Goal: Task Accomplishment & Management: Use online tool/utility

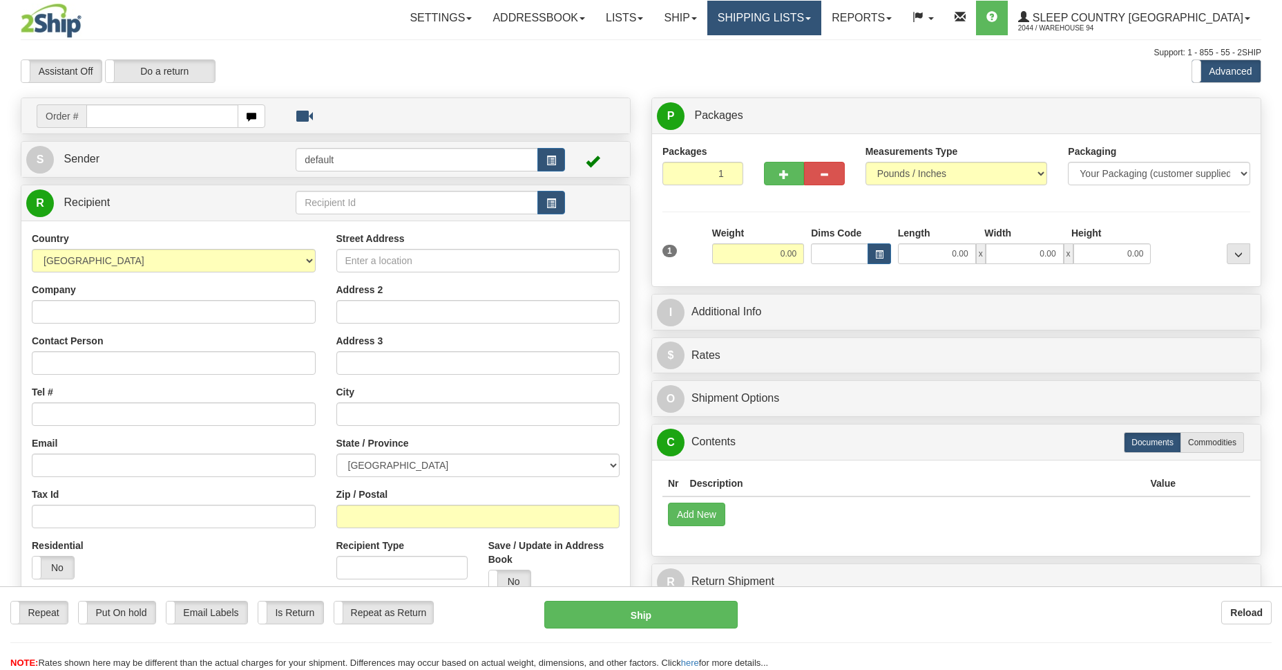
click at [822, 20] on link "Shipping lists" at bounding box center [765, 18] width 114 height 35
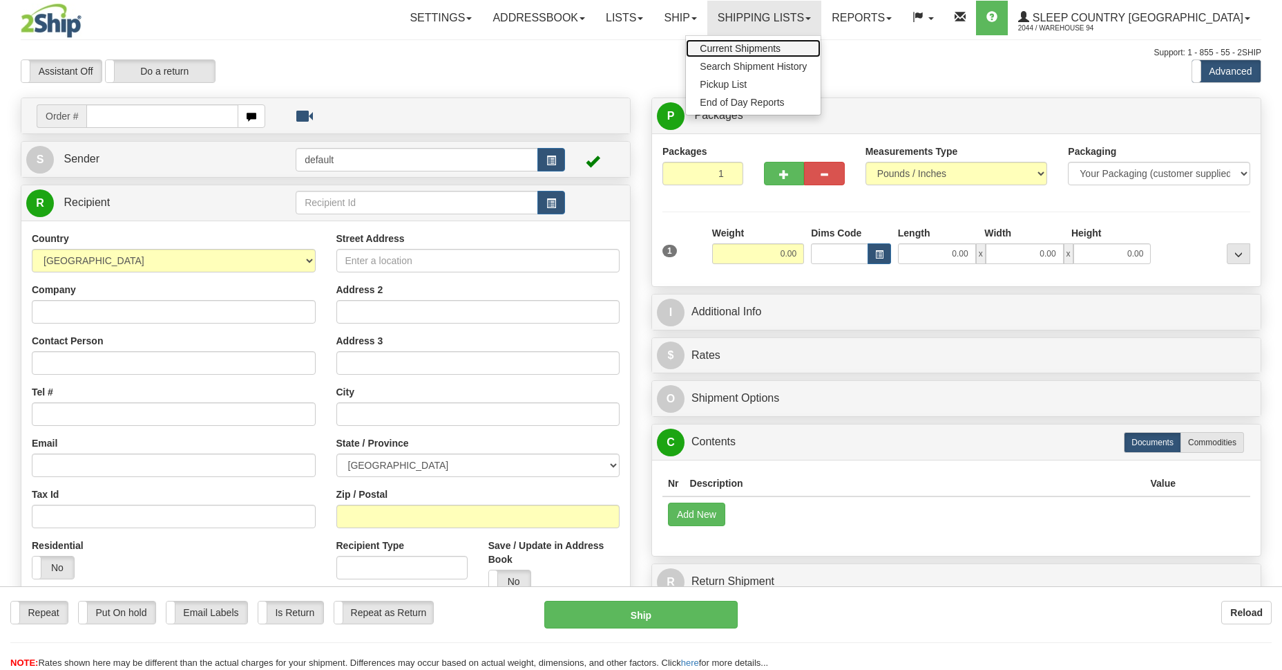
click at [781, 47] on span "Current Shipments" at bounding box center [740, 48] width 81 height 11
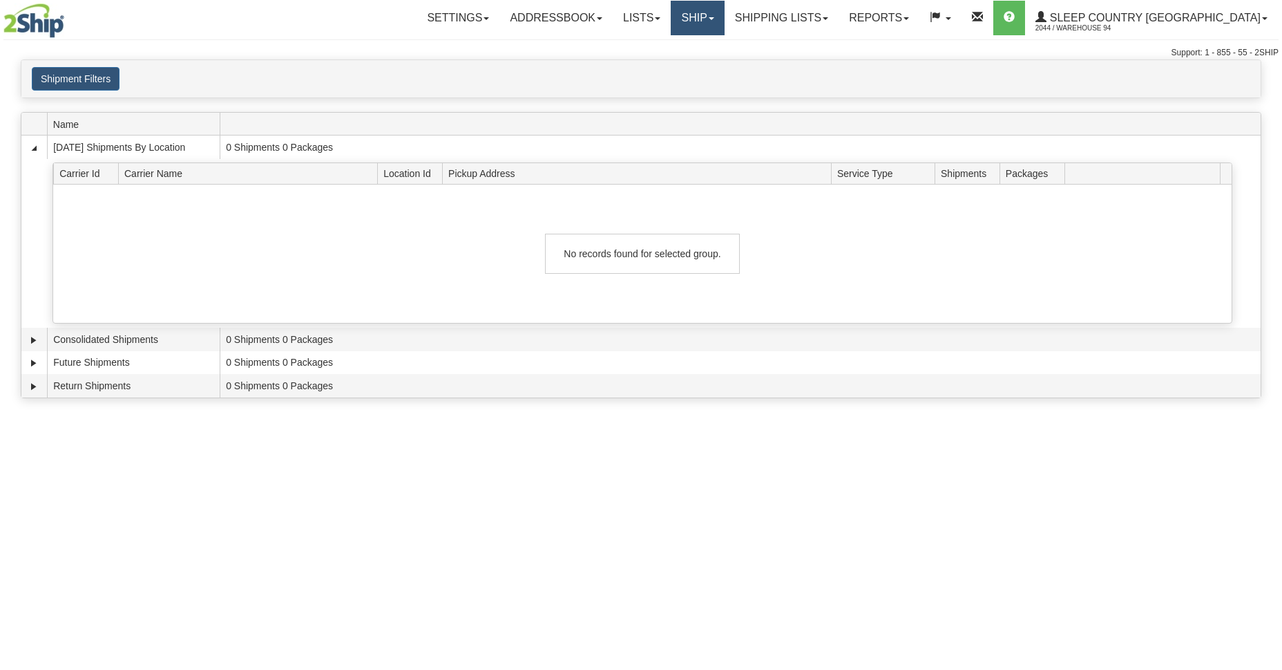
click at [724, 18] on link "Ship" at bounding box center [697, 18] width 53 height 35
click at [710, 63] on span "OnHold / Order Queue" at bounding box center [661, 66] width 97 height 11
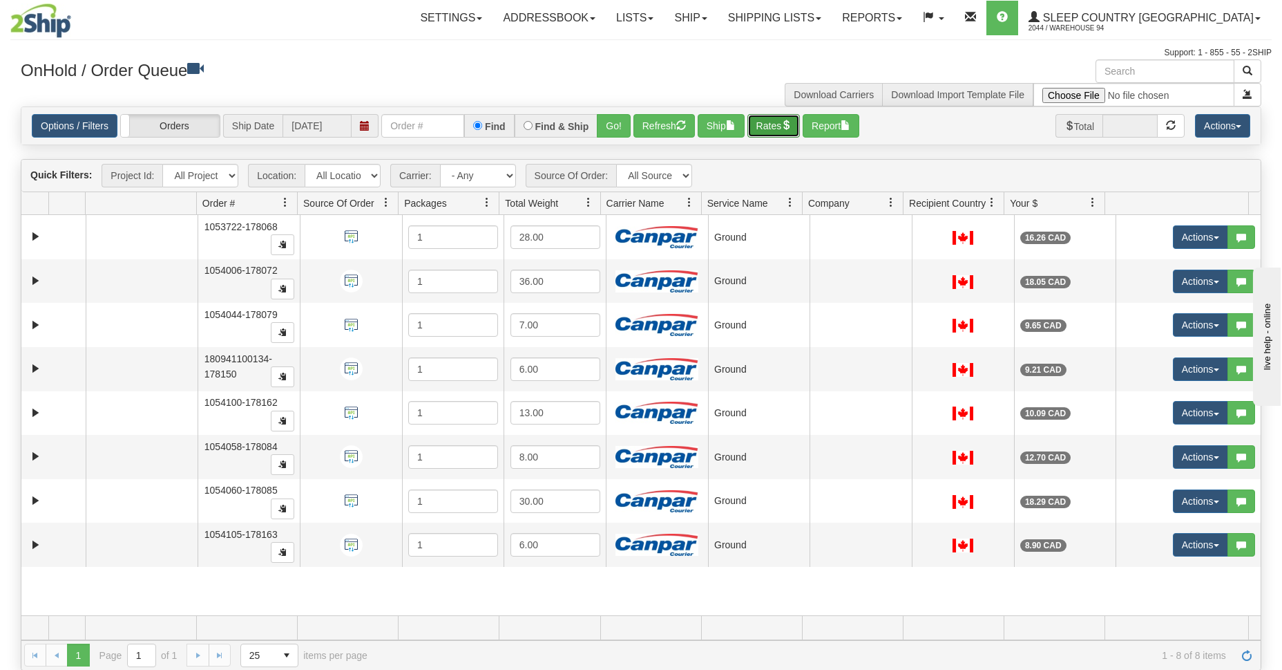
click at [801, 133] on button "Rates" at bounding box center [774, 125] width 53 height 23
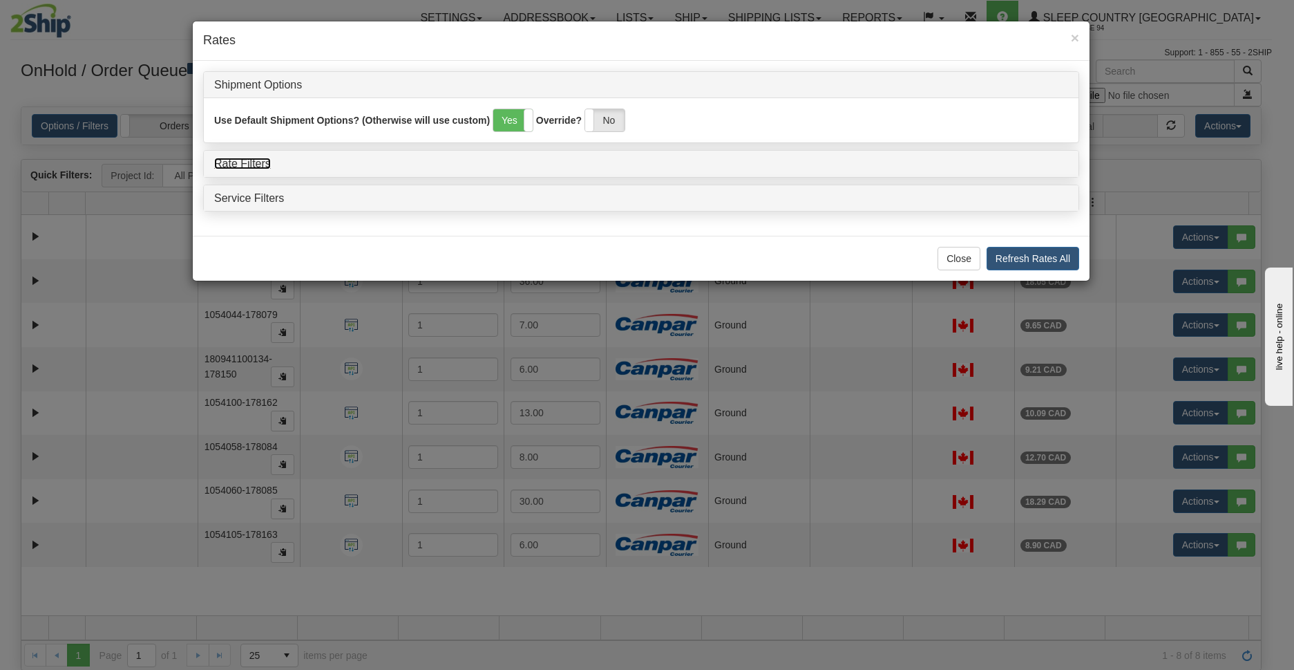
click at [260, 169] on link "Rate Filters" at bounding box center [242, 164] width 57 height 12
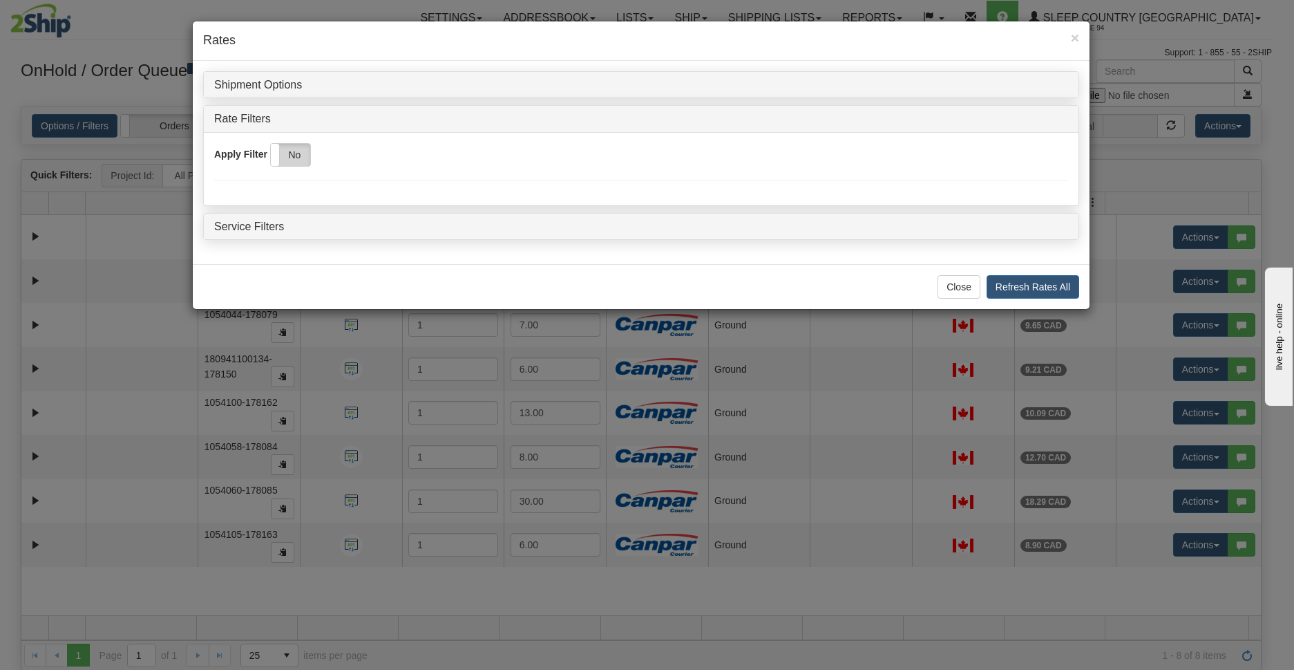
click at [298, 158] on label "No" at bounding box center [290, 155] width 39 height 22
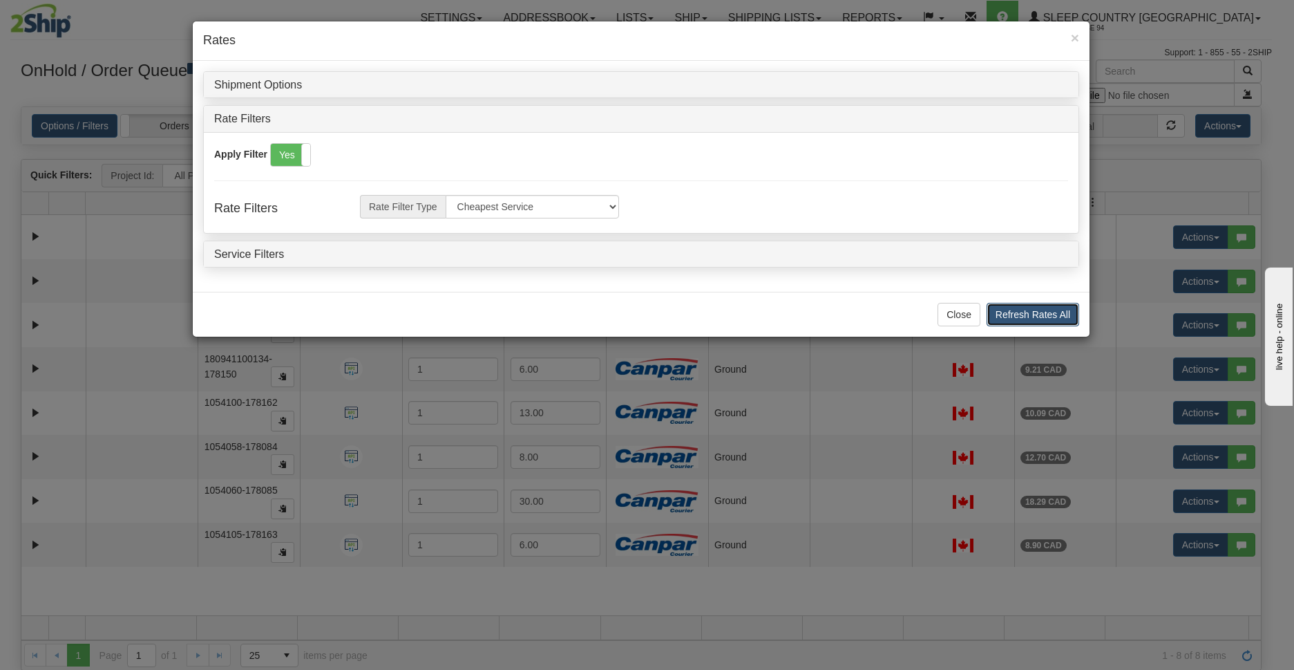
click at [1059, 312] on button "Refresh Rates All" at bounding box center [1033, 314] width 93 height 23
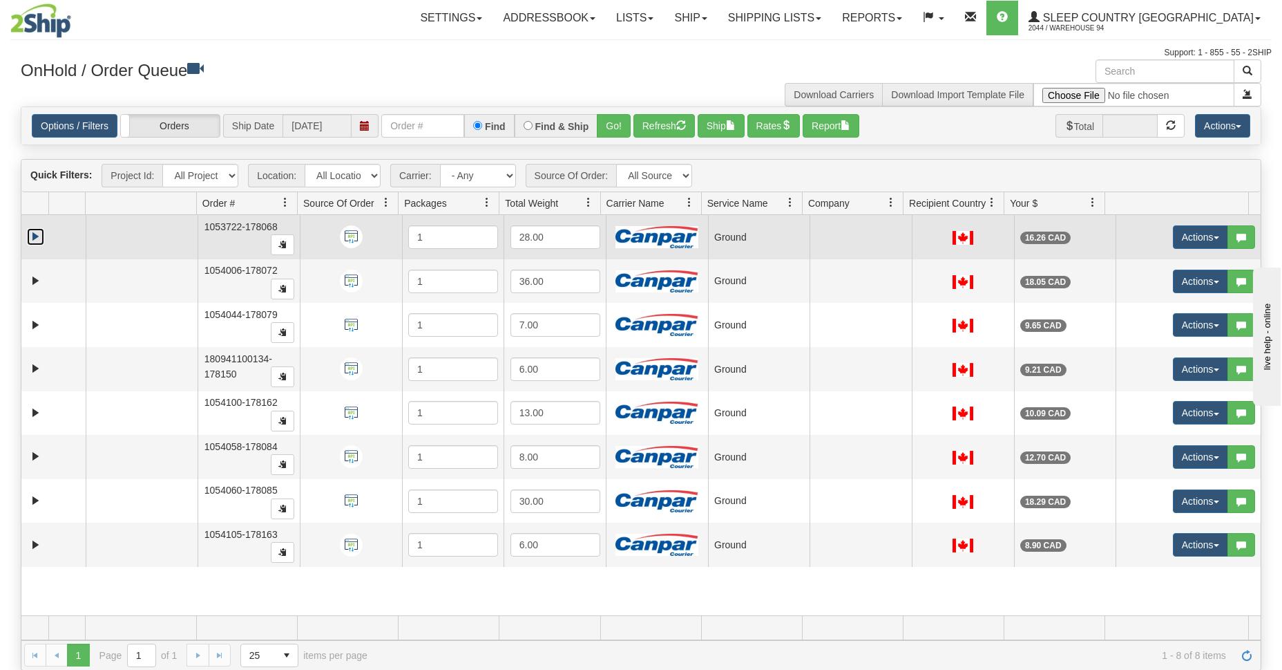
click at [33, 233] on link "Expand" at bounding box center [35, 236] width 17 height 17
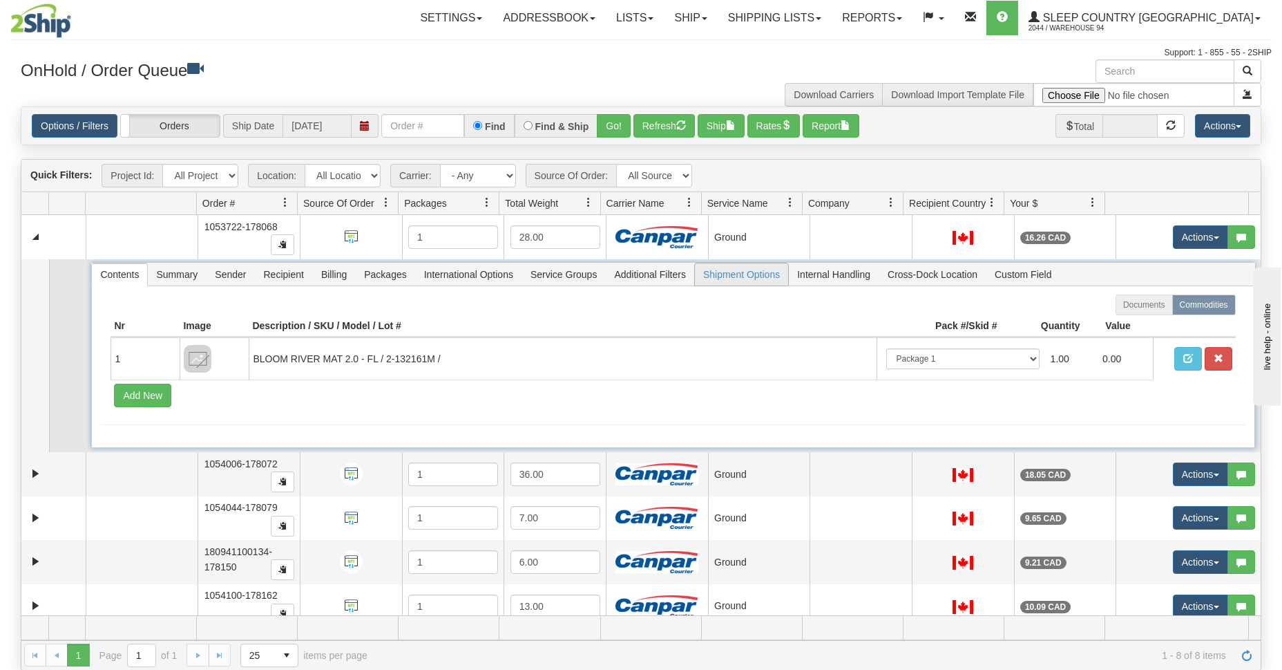
click at [748, 282] on span "Shipment Options" at bounding box center [741, 274] width 93 height 22
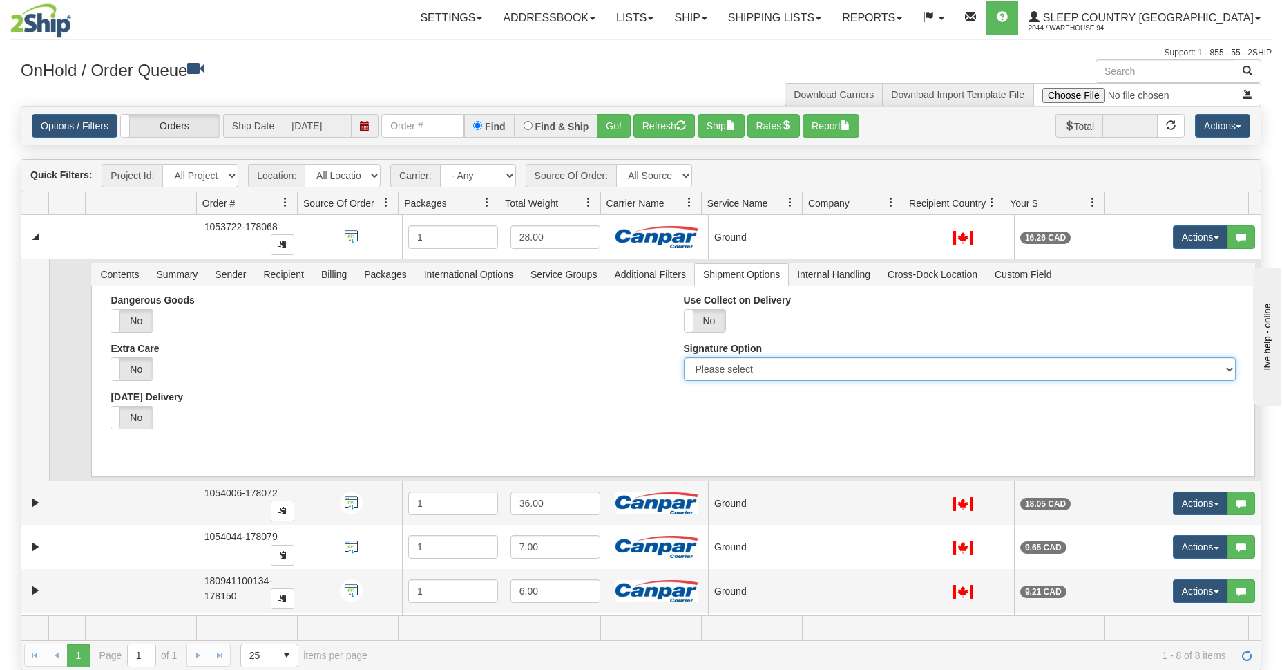
click at [755, 364] on select "Please select No Signature Required Signature Required Adult Signature" at bounding box center [960, 368] width 552 height 23
select select "2"
click at [684, 357] on select "Please select No Signature Required Signature Required Adult Signature" at bounding box center [960, 368] width 552 height 23
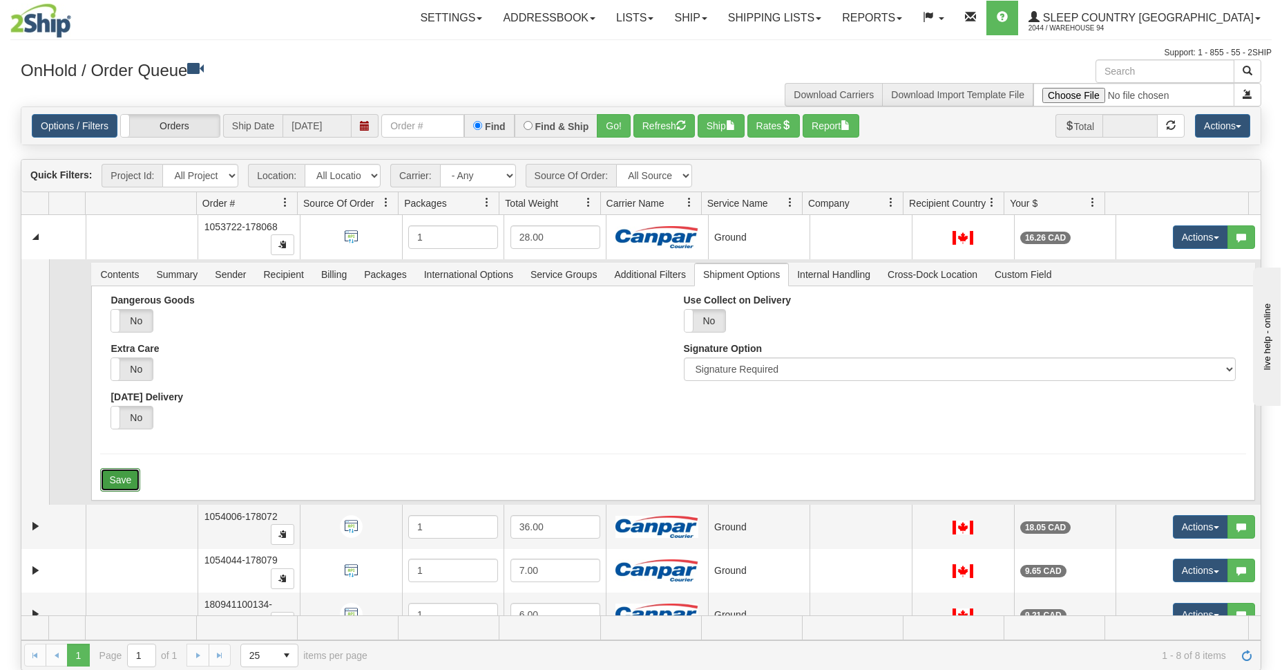
click at [124, 475] on button "Save" at bounding box center [120, 479] width 40 height 23
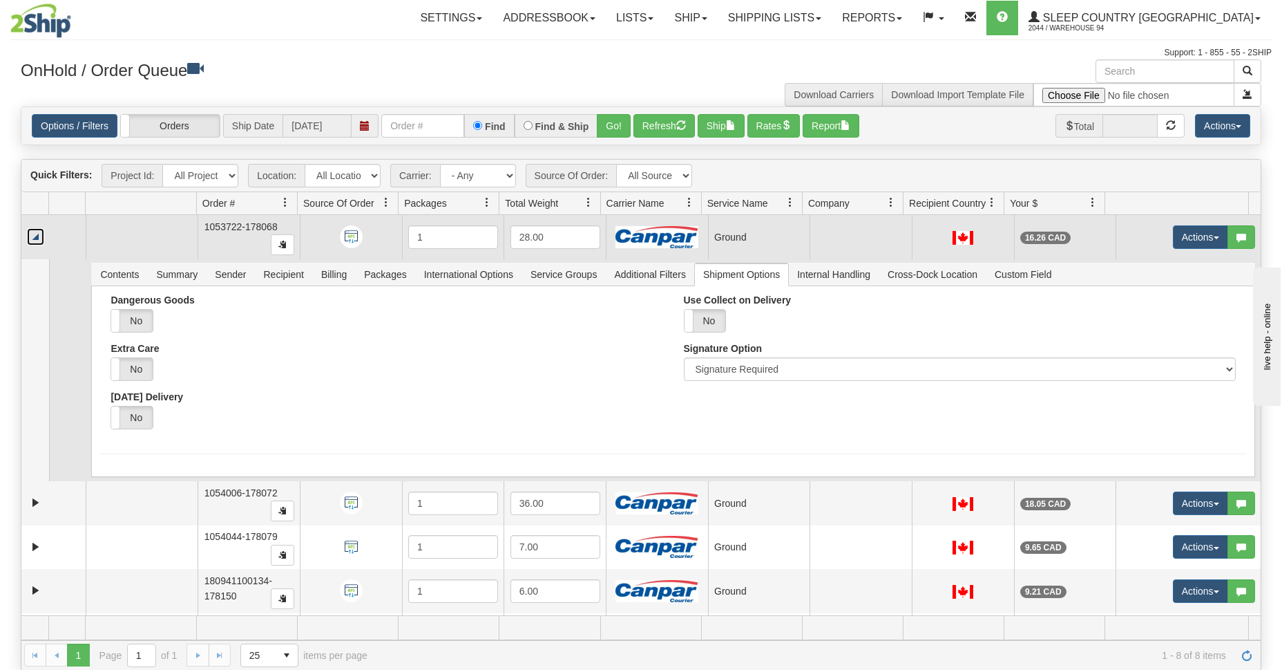
click at [32, 239] on link "Collapse" at bounding box center [35, 236] width 17 height 17
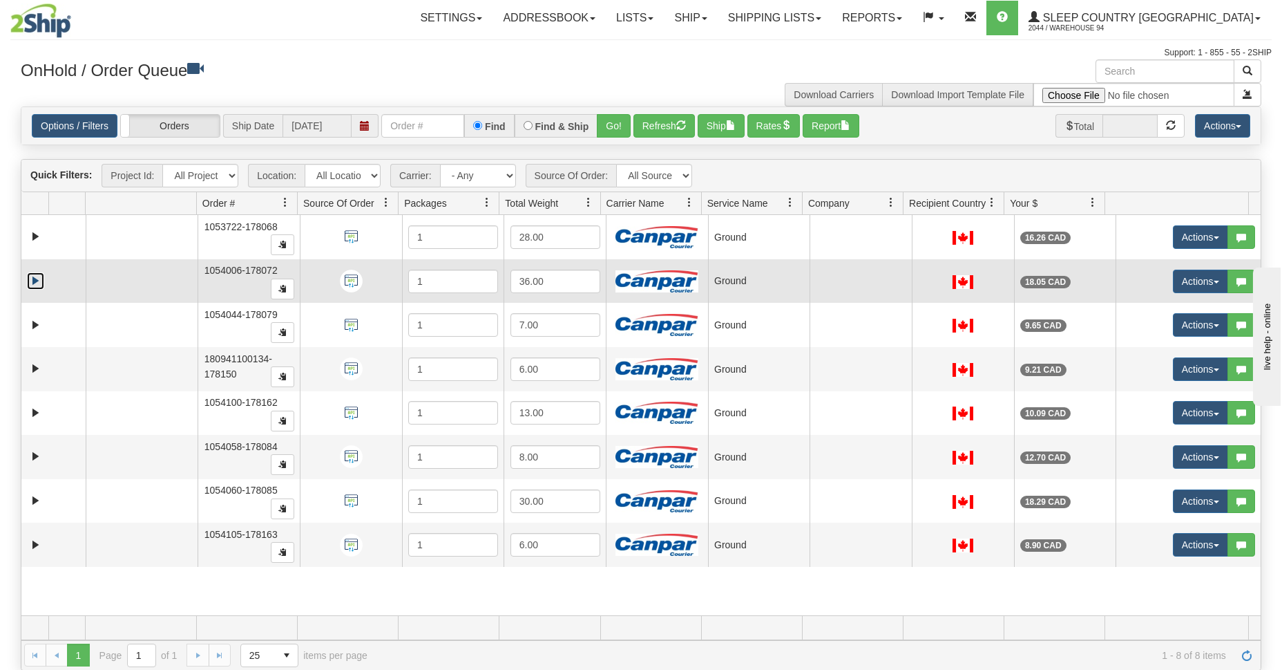
click at [36, 282] on link "Expand" at bounding box center [35, 280] width 17 height 17
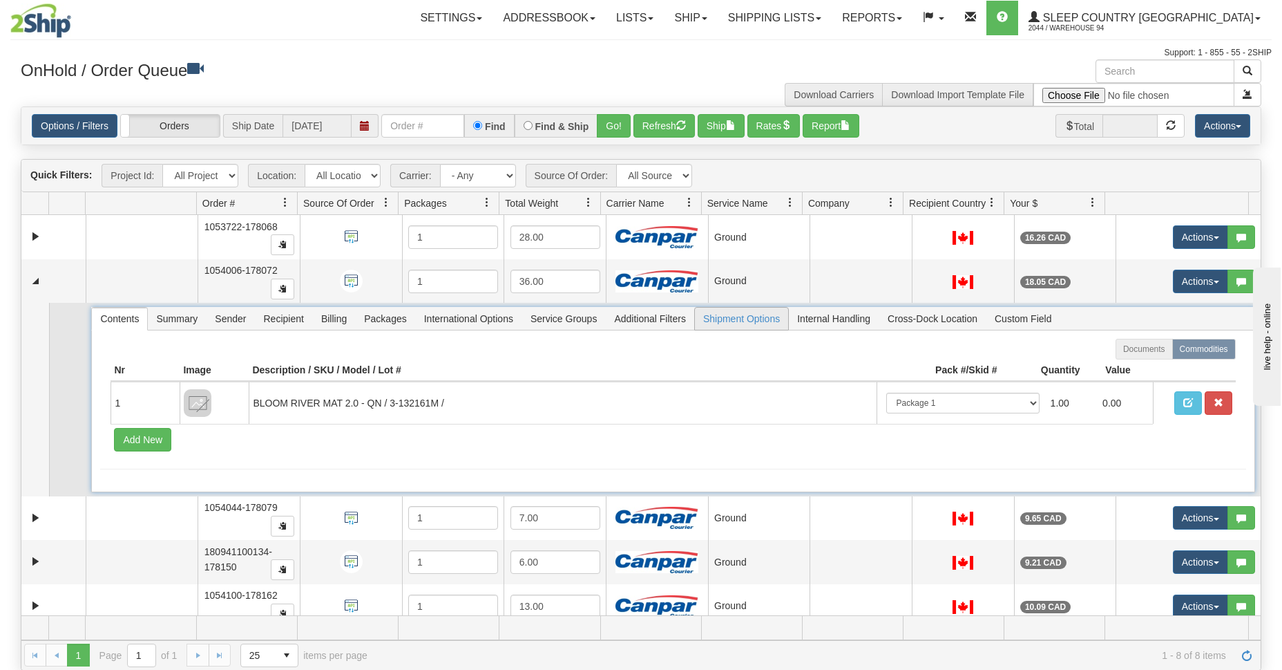
click at [730, 319] on span "Shipment Options" at bounding box center [741, 318] width 93 height 22
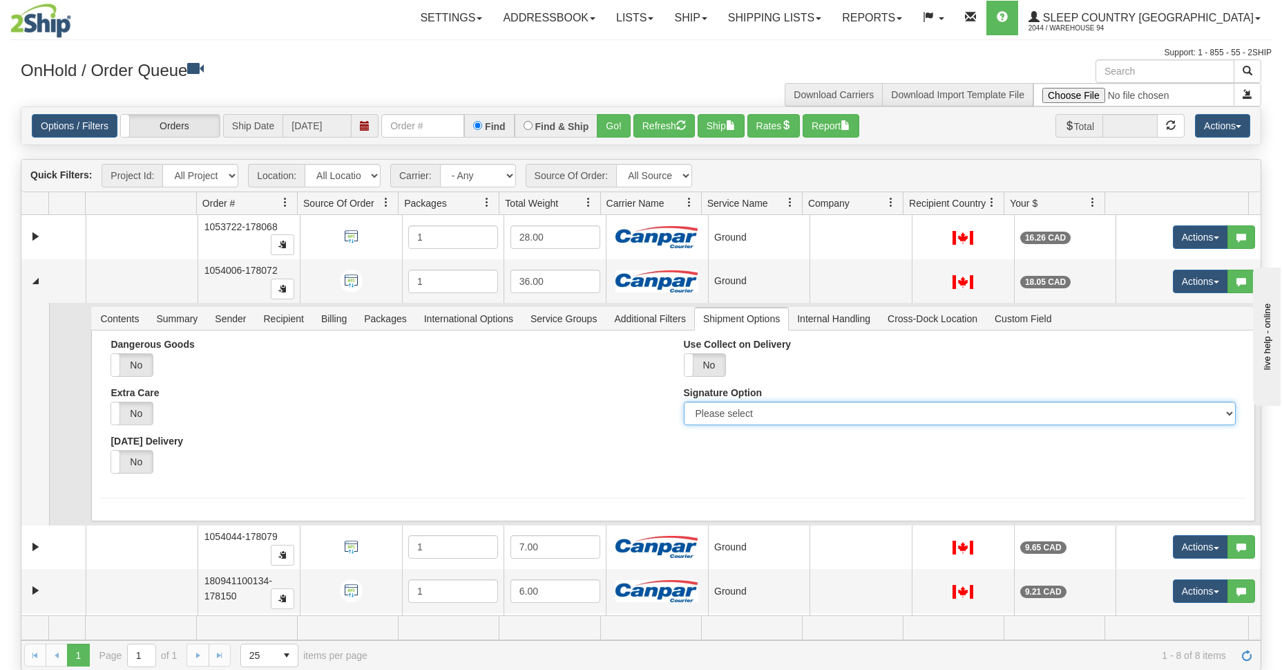
click at [758, 413] on select "Please select No Signature Required Signature Required Adult Signature" at bounding box center [960, 412] width 552 height 23
select select "2"
click at [684, 401] on select "Please select No Signature Required Signature Required Adult Signature" at bounding box center [960, 412] width 552 height 23
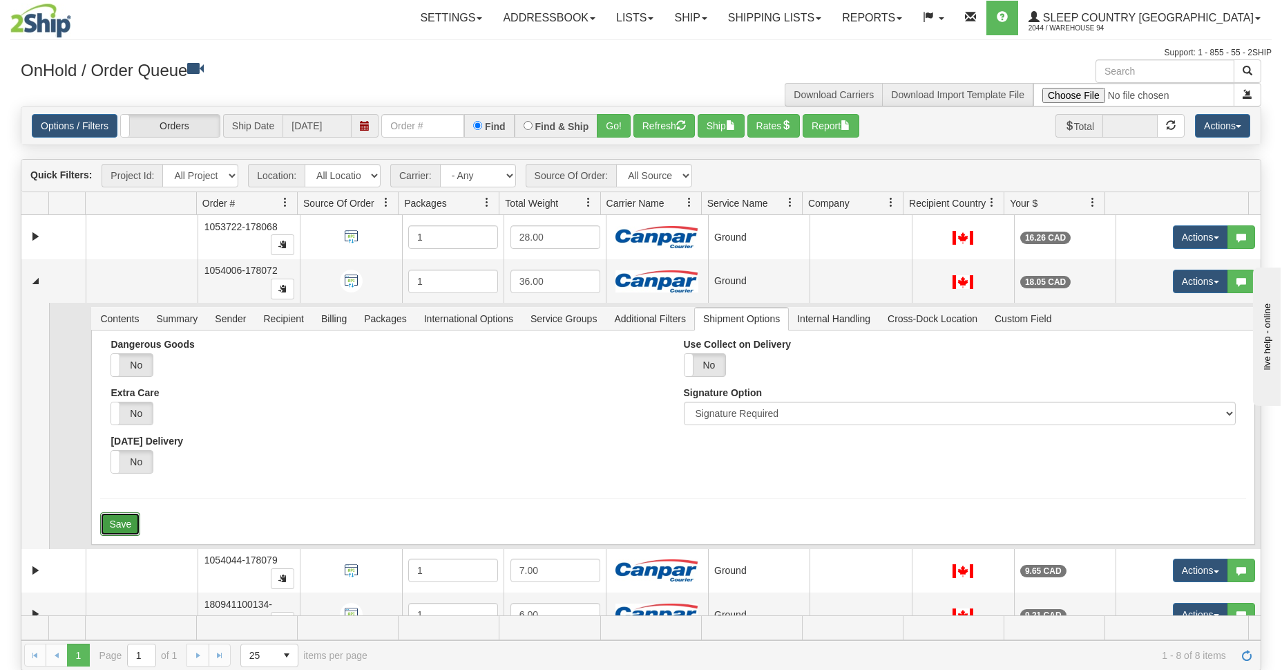
click at [105, 520] on button "Save" at bounding box center [120, 523] width 40 height 23
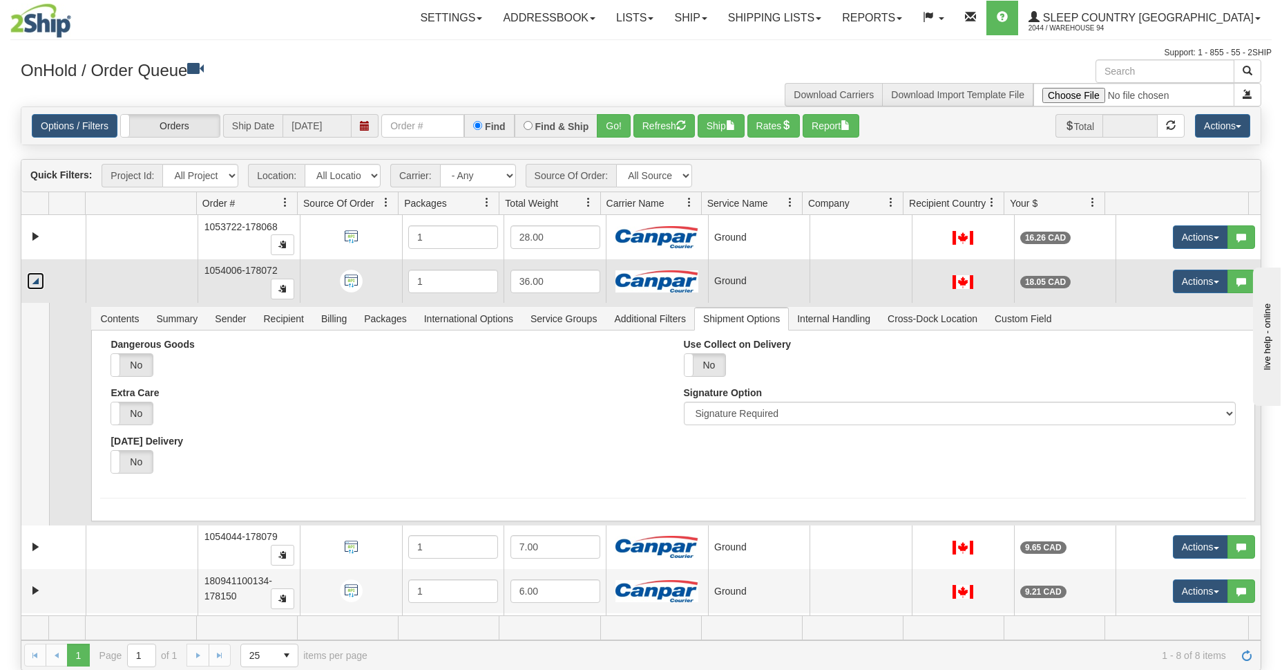
click at [39, 275] on link "Collapse" at bounding box center [35, 280] width 17 height 17
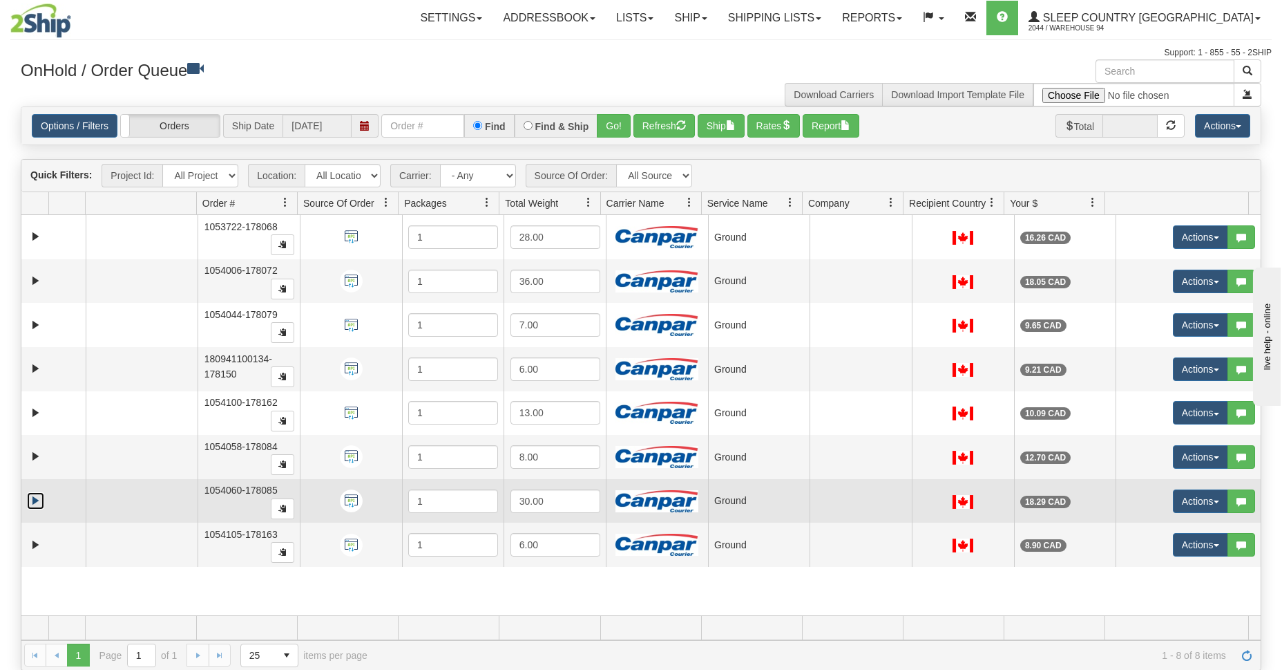
click at [42, 500] on link "Expand" at bounding box center [35, 500] width 17 height 17
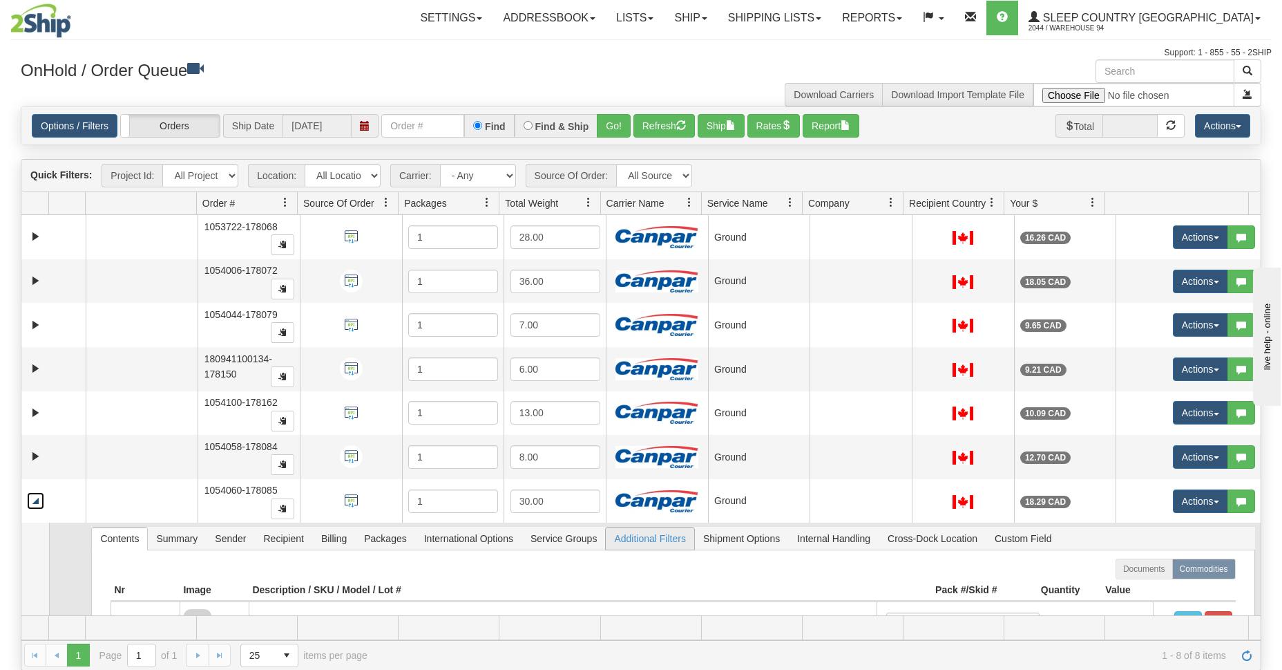
scroll to position [120, 0]
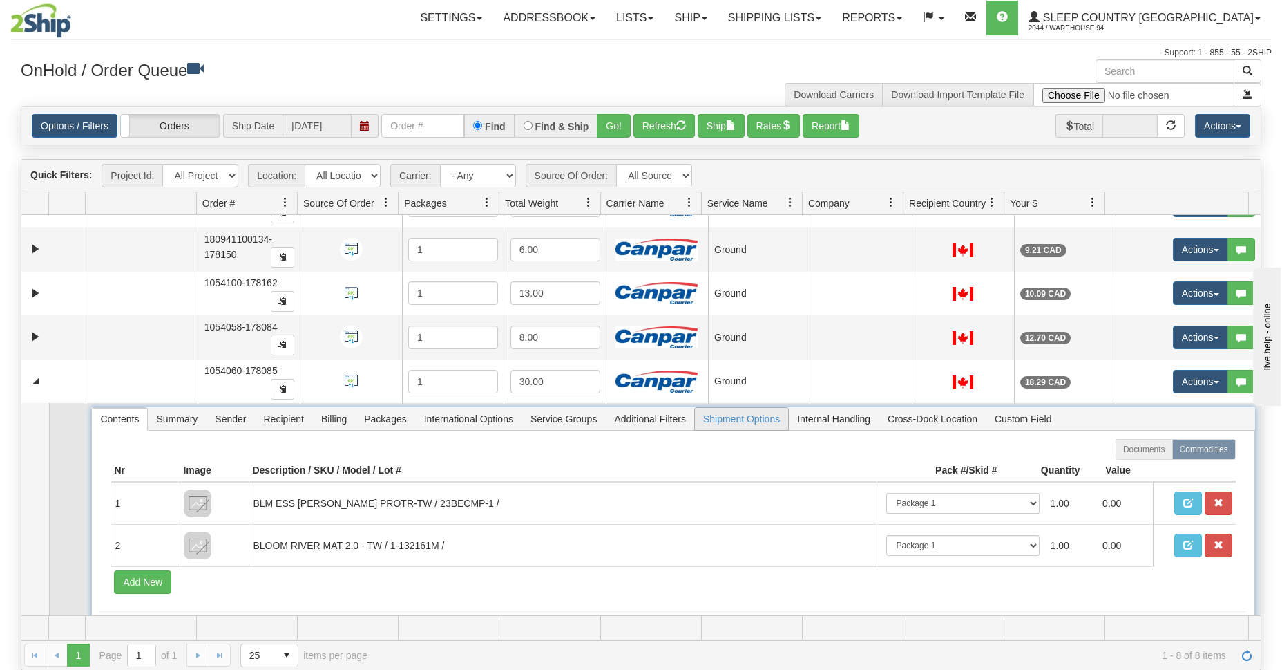
click at [732, 417] on span "Shipment Options" at bounding box center [741, 419] width 93 height 22
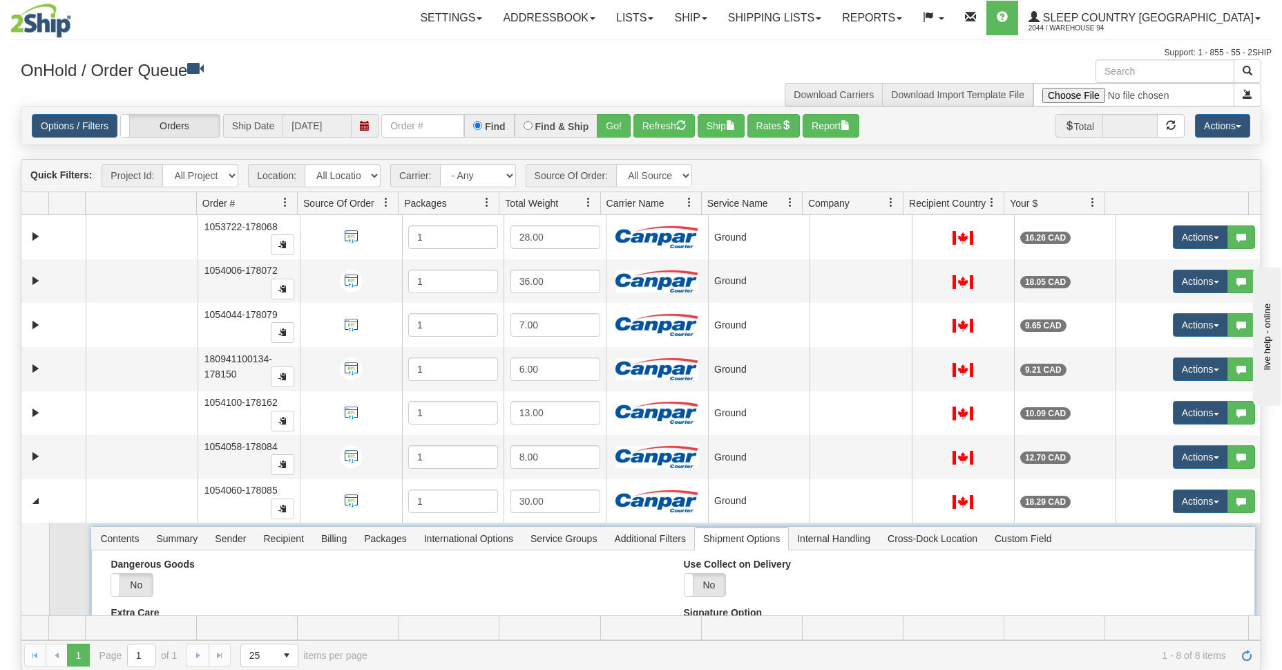
scroll to position [173, 0]
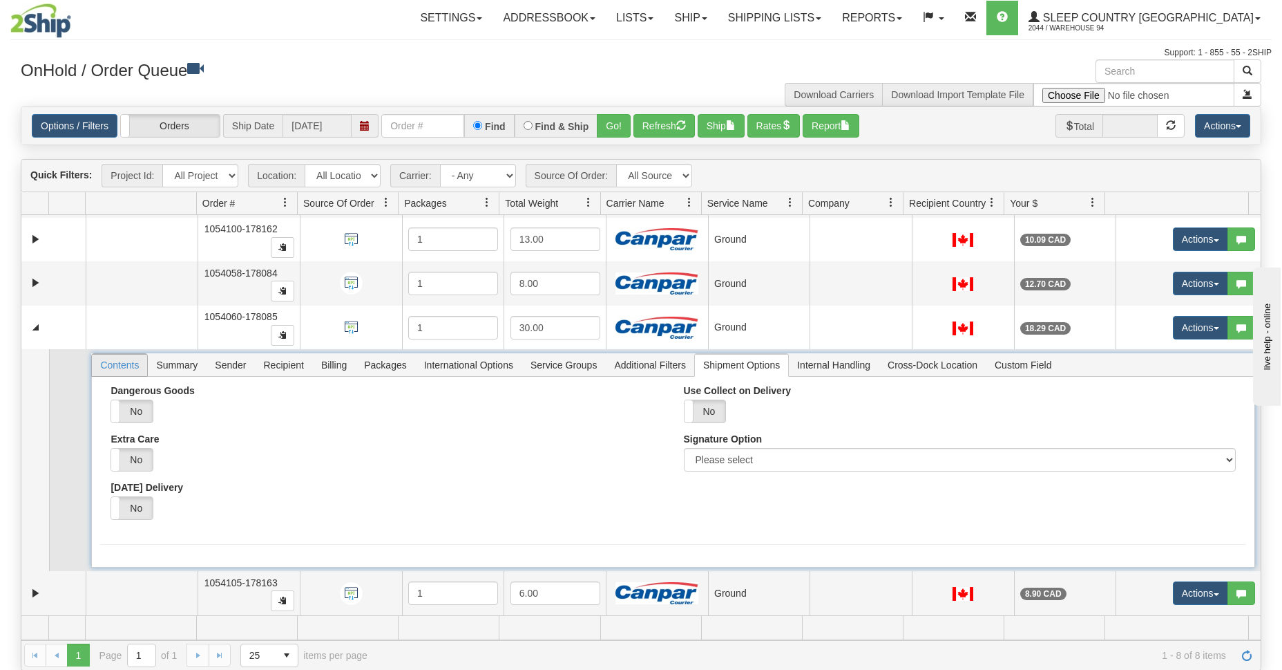
click at [124, 370] on span "Contents" at bounding box center [119, 365] width 55 height 22
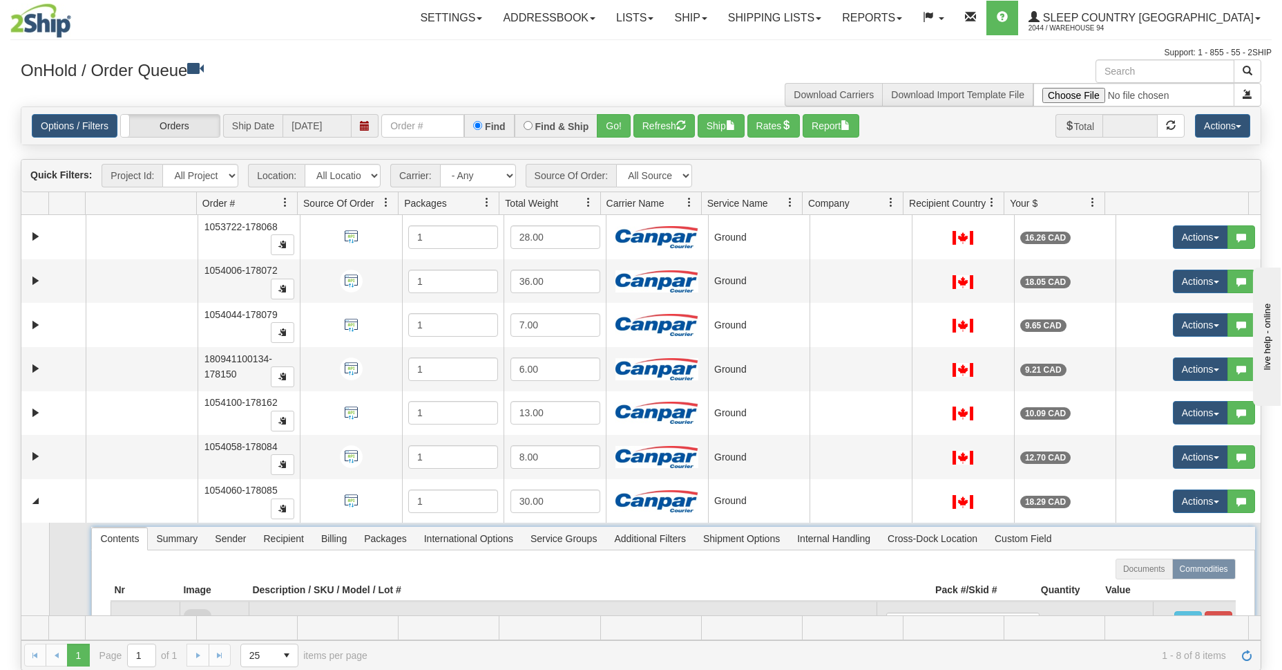
scroll to position [187, 0]
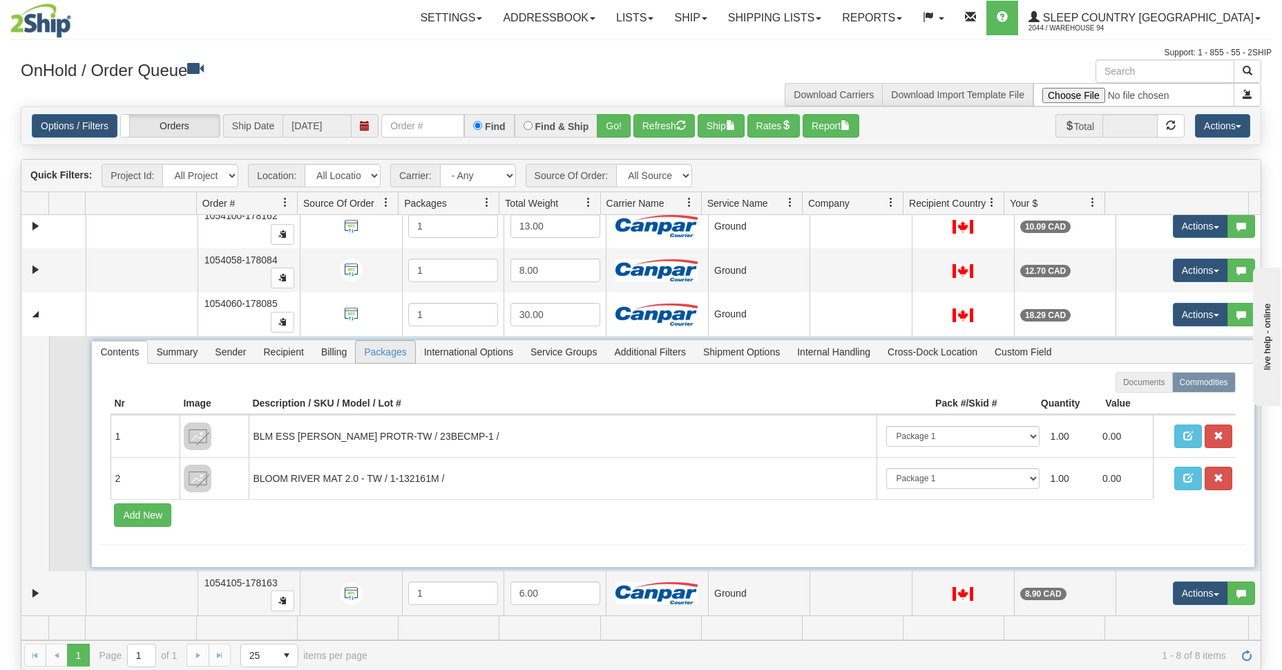
click at [363, 353] on span "Packages" at bounding box center [385, 352] width 59 height 22
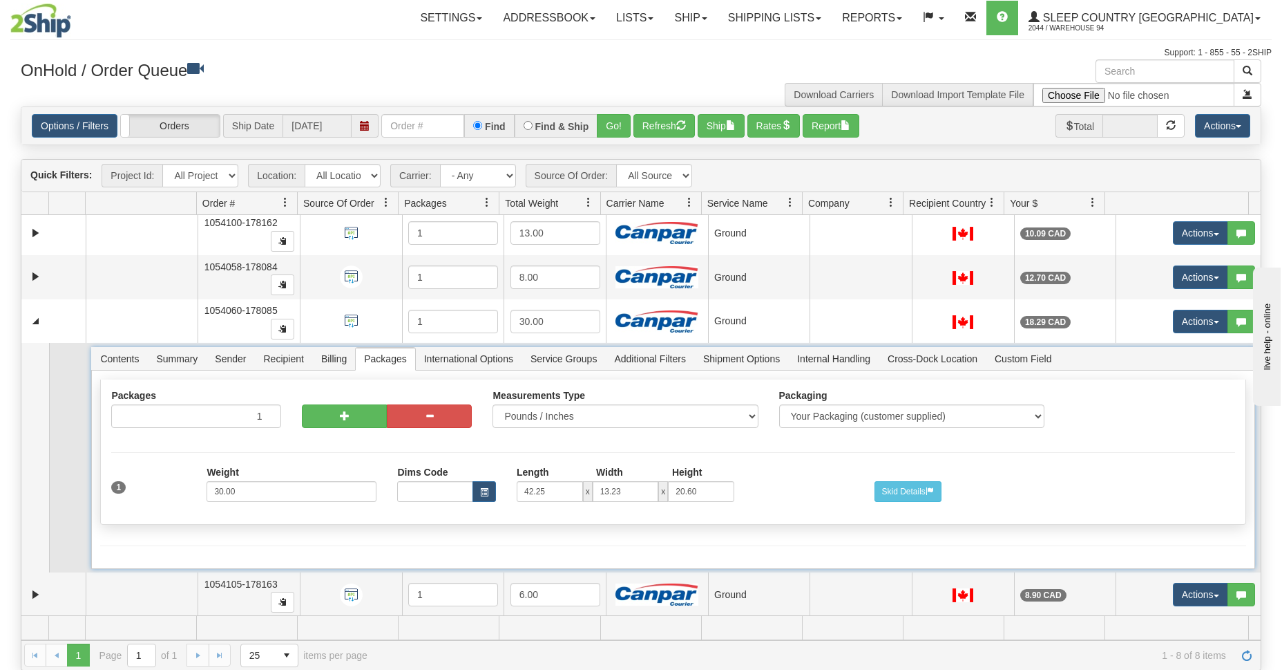
scroll to position [181, 0]
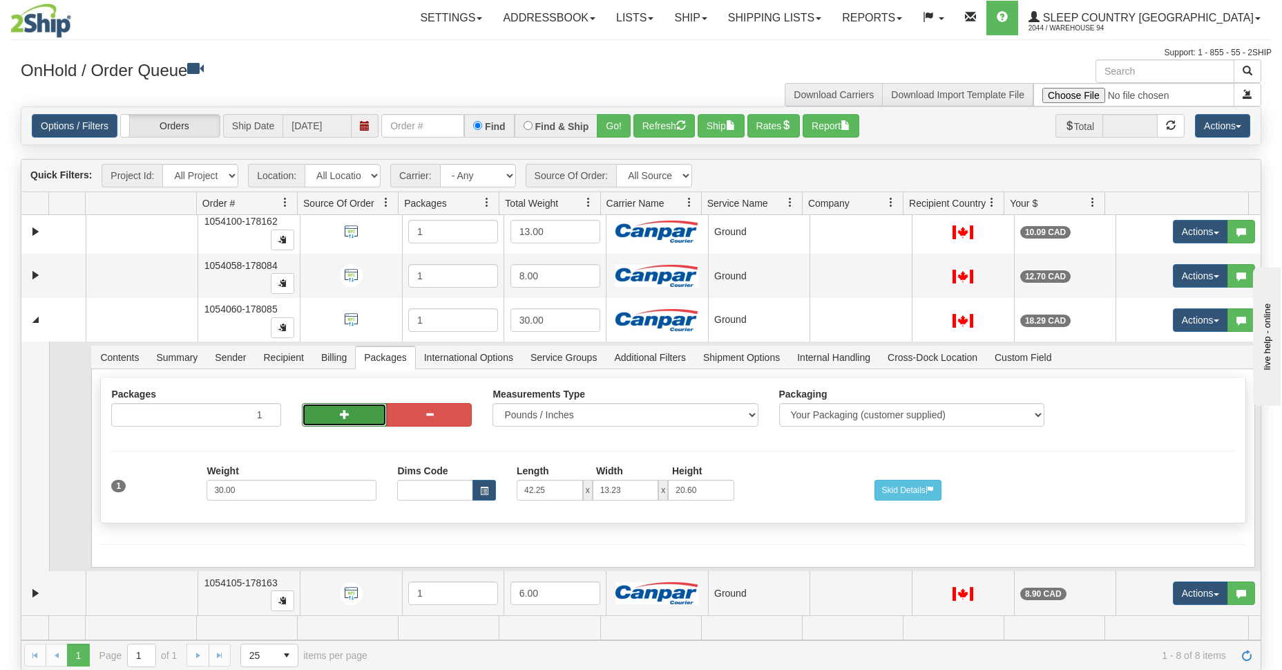
click at [317, 420] on button "button" at bounding box center [344, 414] width 85 height 23
type input "2"
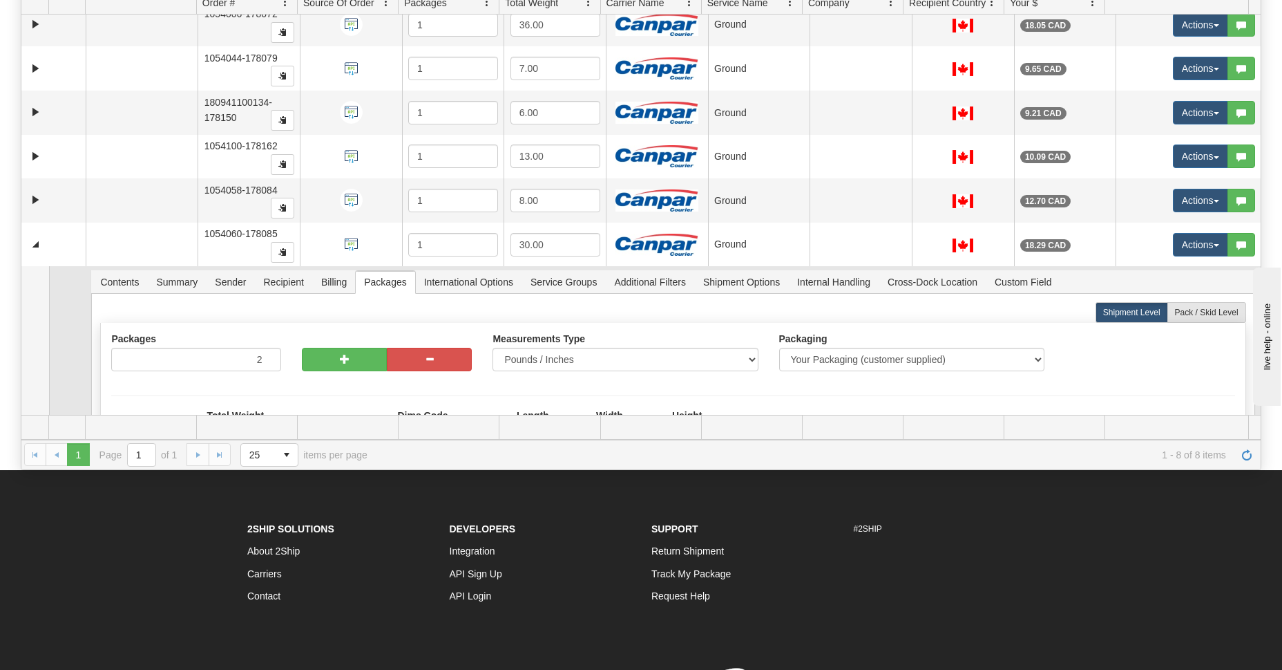
scroll to position [116, 0]
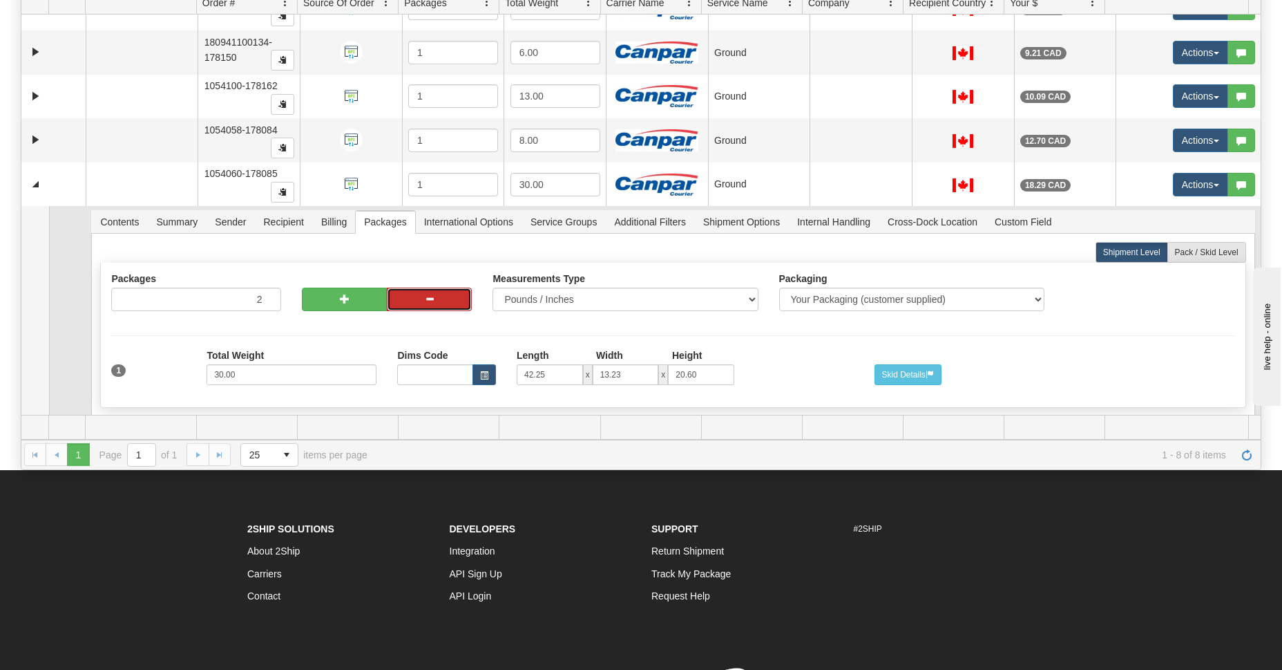
click at [436, 295] on button "button" at bounding box center [429, 298] width 85 height 23
type input "1"
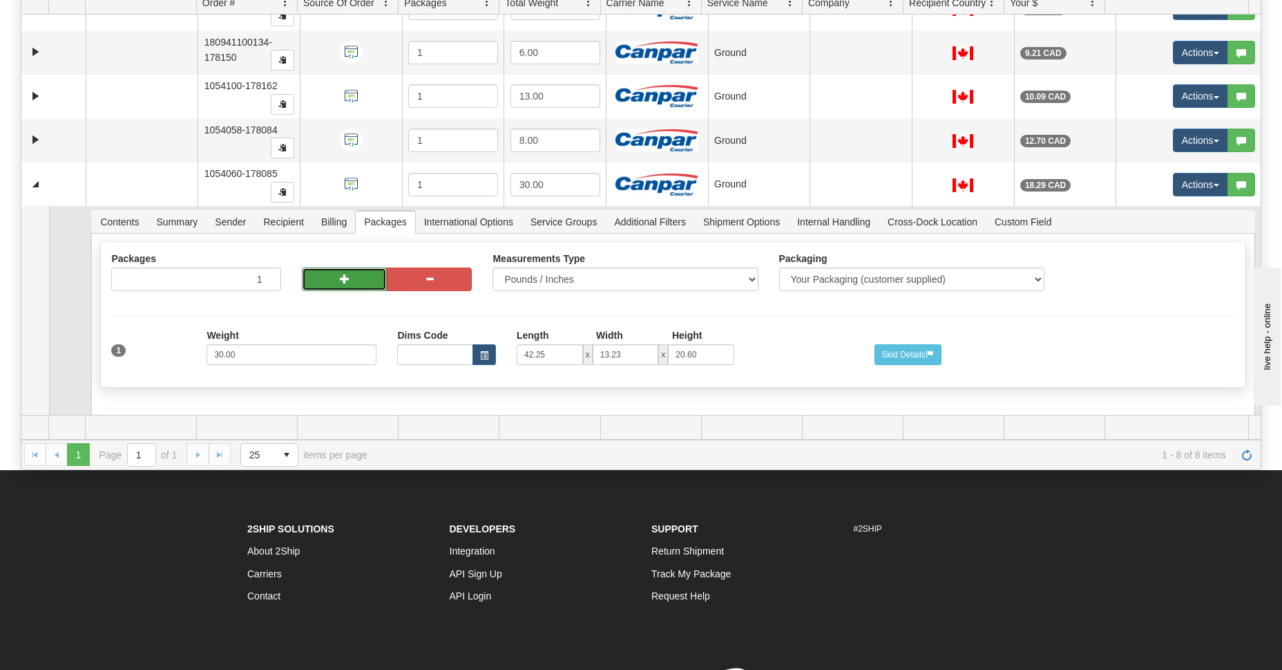
click at [330, 285] on button "button" at bounding box center [344, 278] width 85 height 23
type input "2"
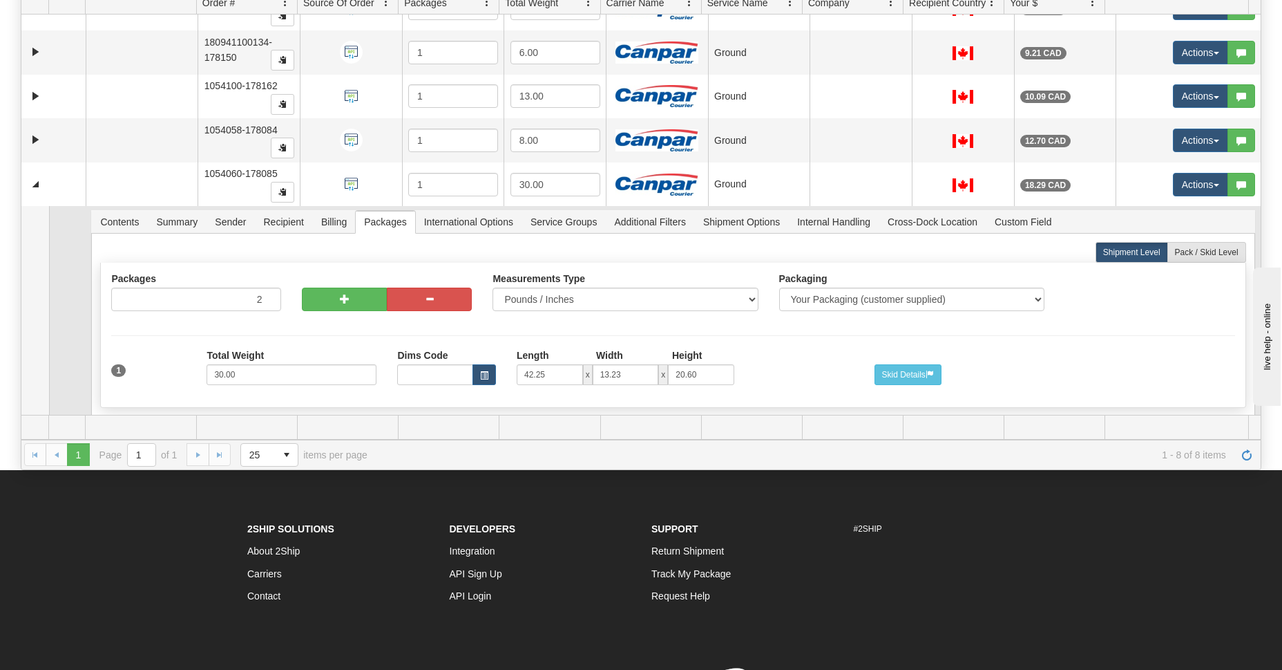
scroll to position [236, 0]
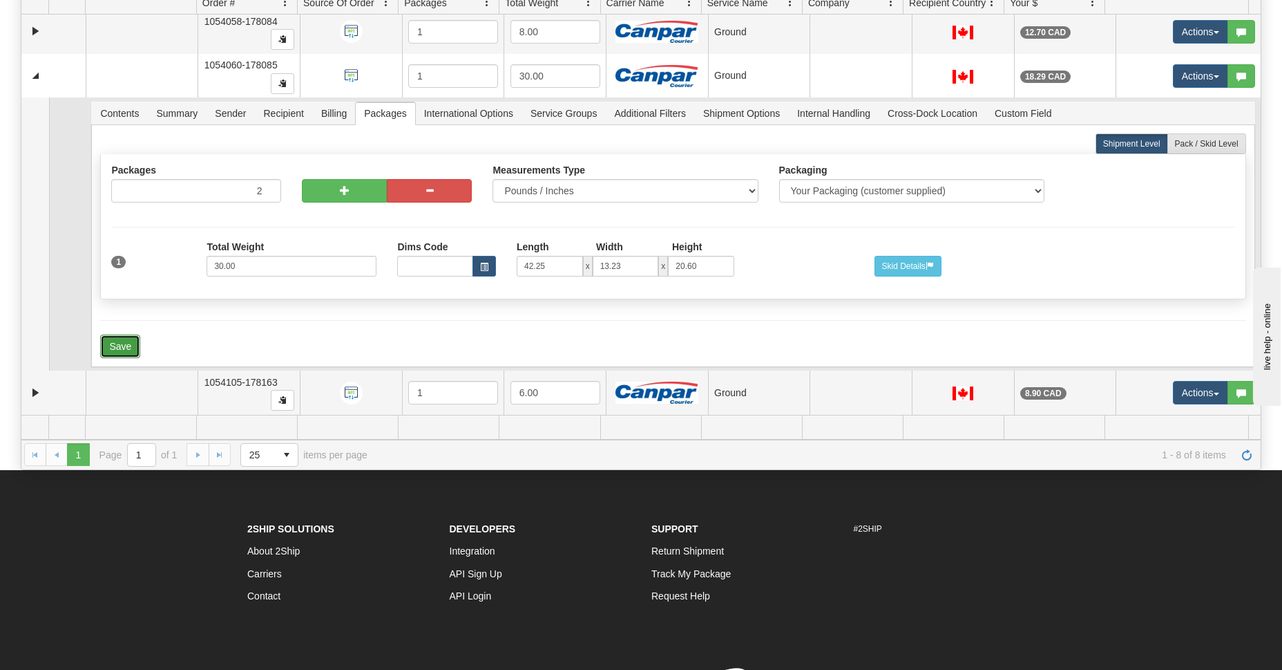
click at [125, 334] on button "Save" at bounding box center [120, 345] width 40 height 23
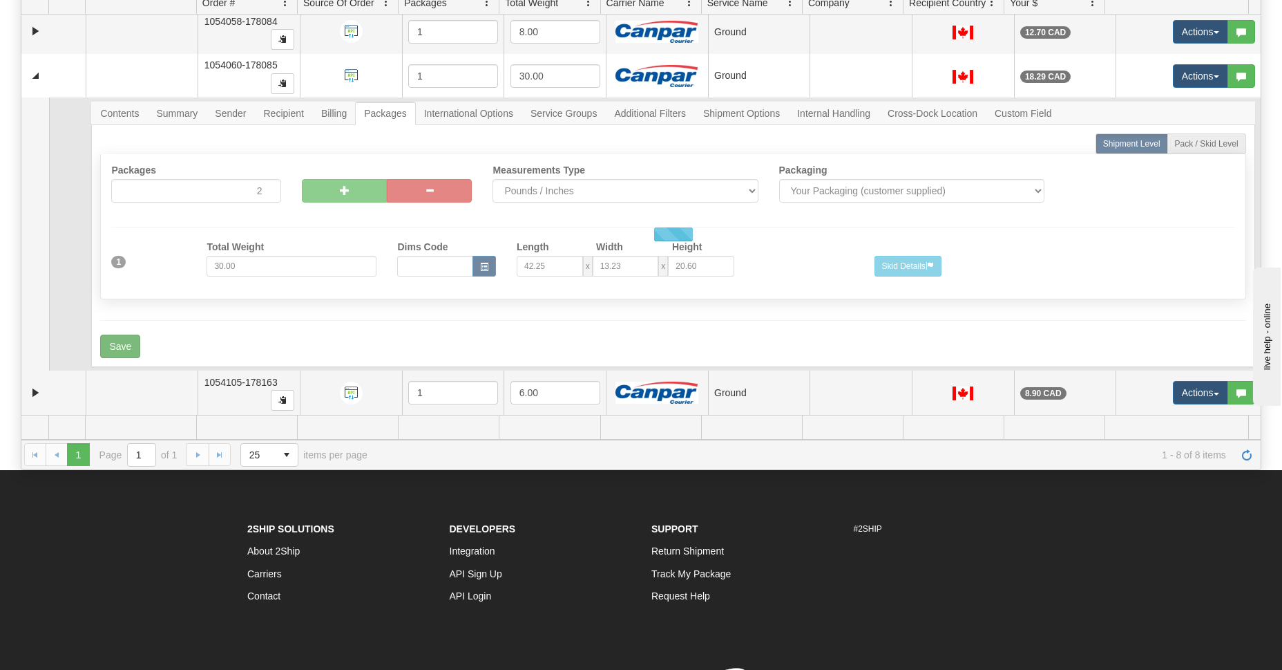
scroll to position [213, 0]
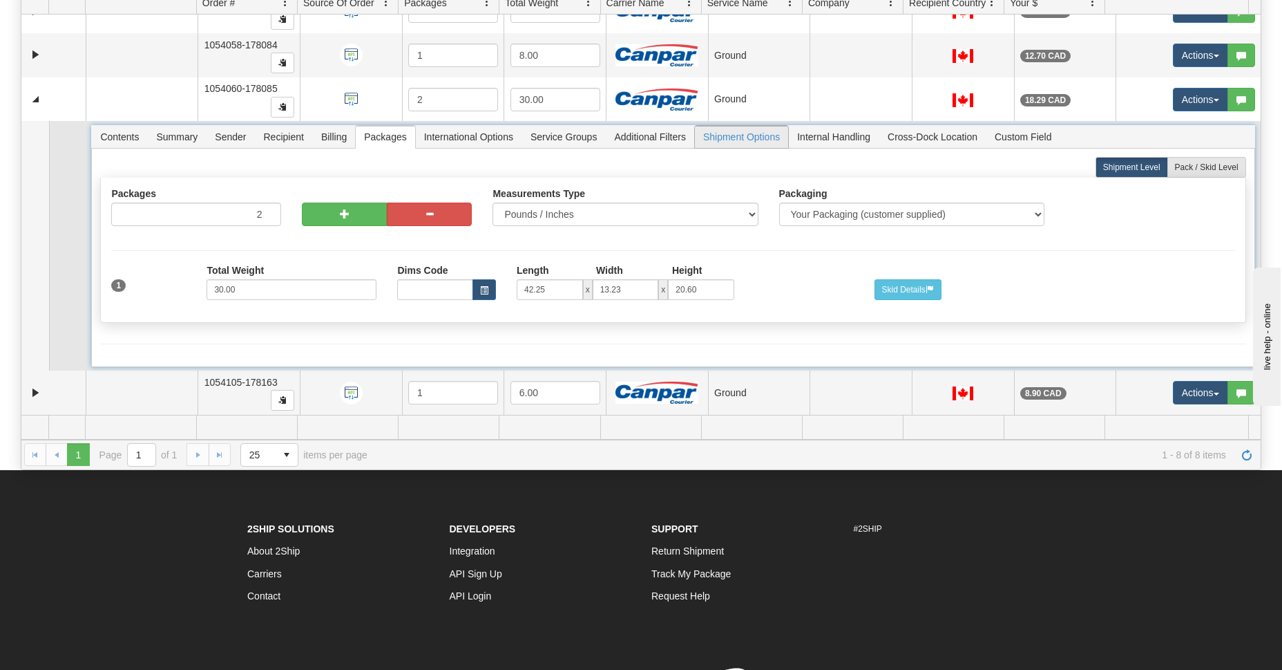
click at [723, 128] on span "Shipment Options" at bounding box center [741, 137] width 93 height 22
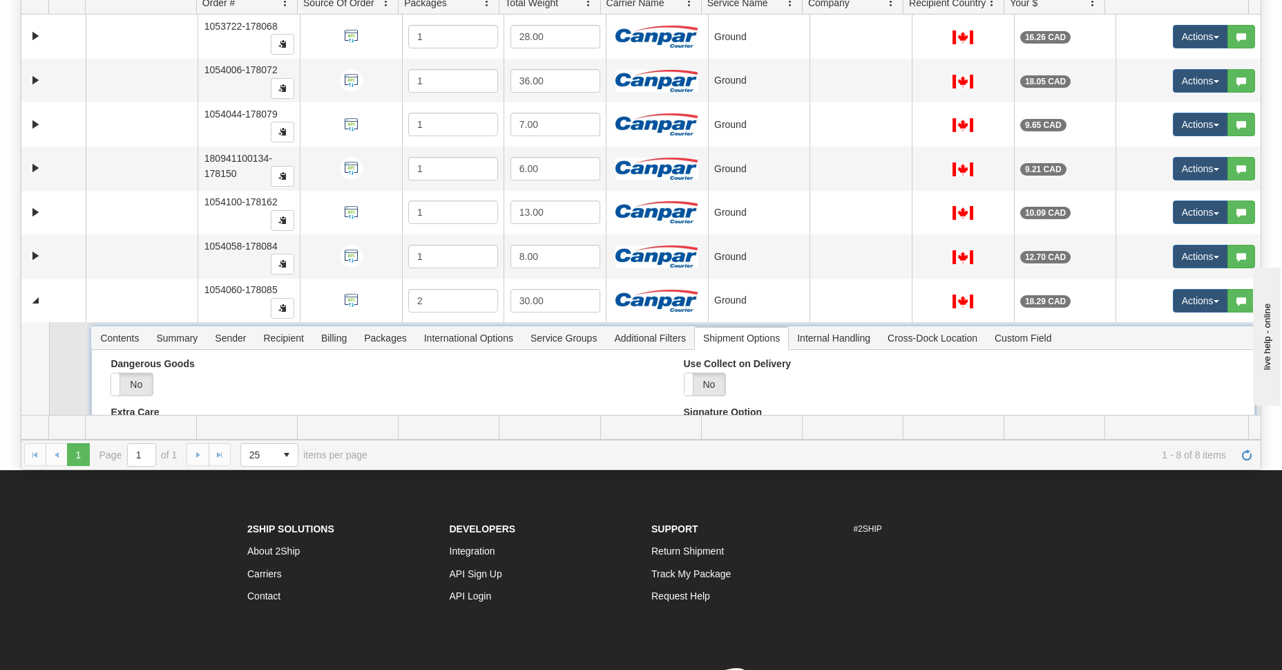
scroll to position [173, 0]
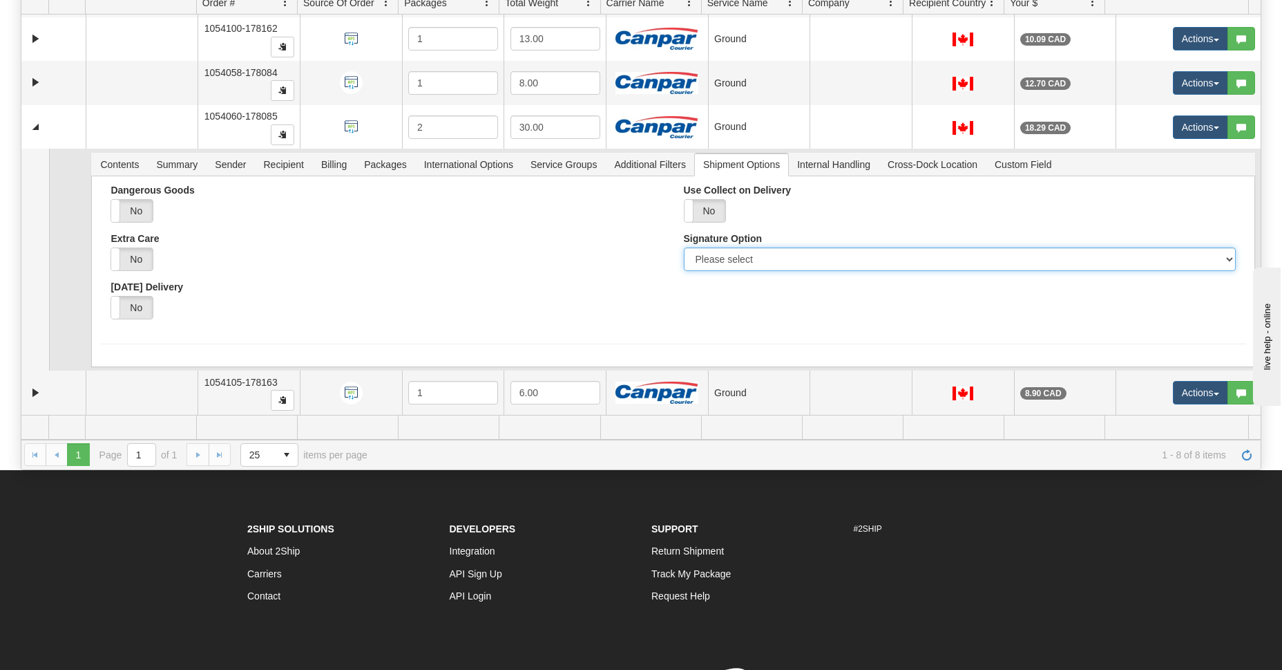
click at [758, 258] on select "Please select No Signature Required Signature Required Adult Signature" at bounding box center [960, 258] width 552 height 23
select select "2"
click at [684, 247] on select "Please select No Signature Required Signature Required Adult Signature" at bounding box center [960, 258] width 552 height 23
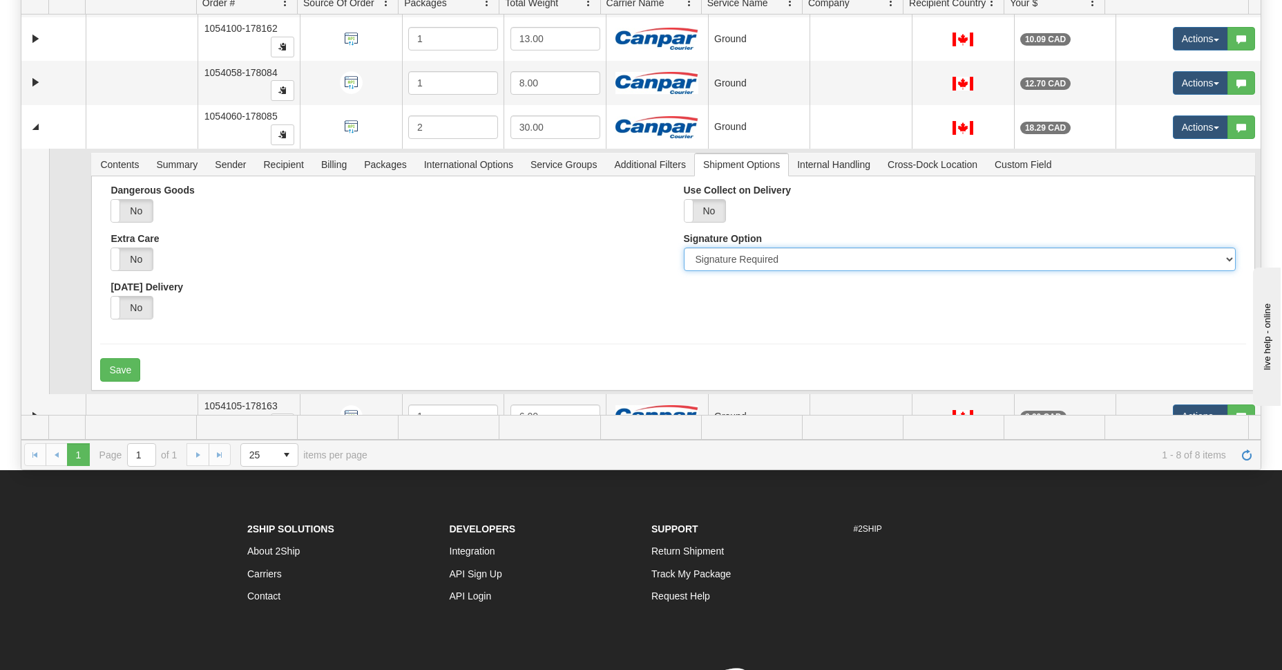
scroll to position [197, 0]
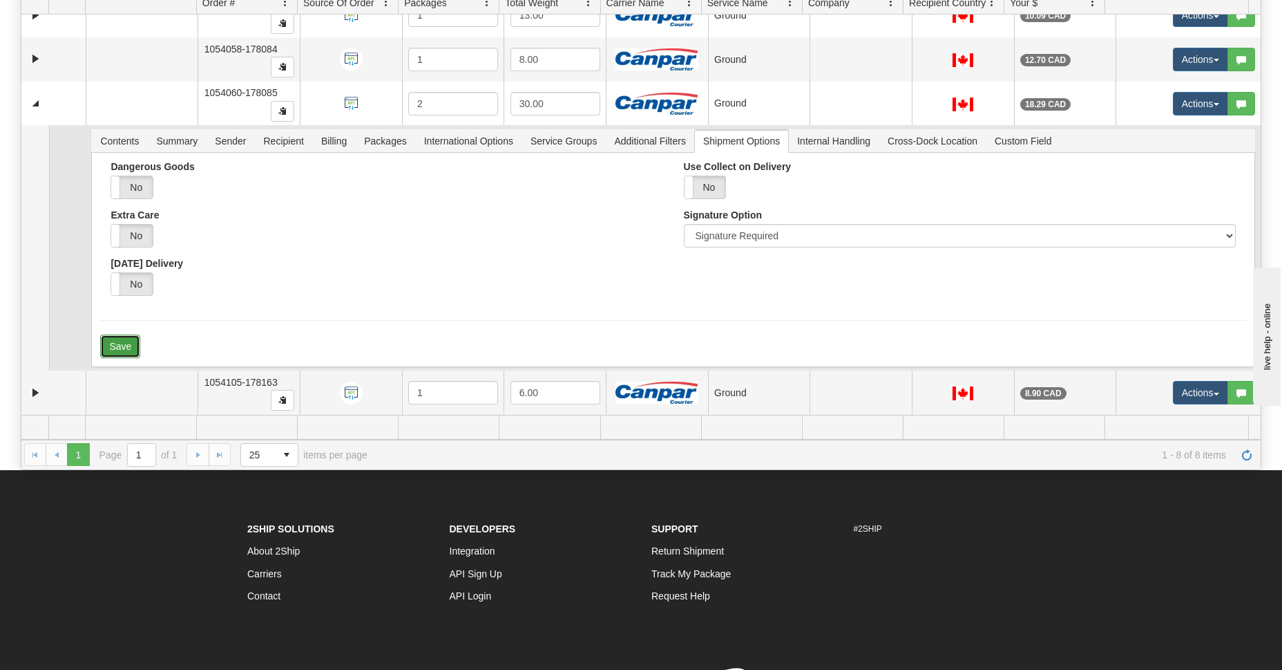
click at [114, 349] on button "Save" at bounding box center [120, 345] width 40 height 23
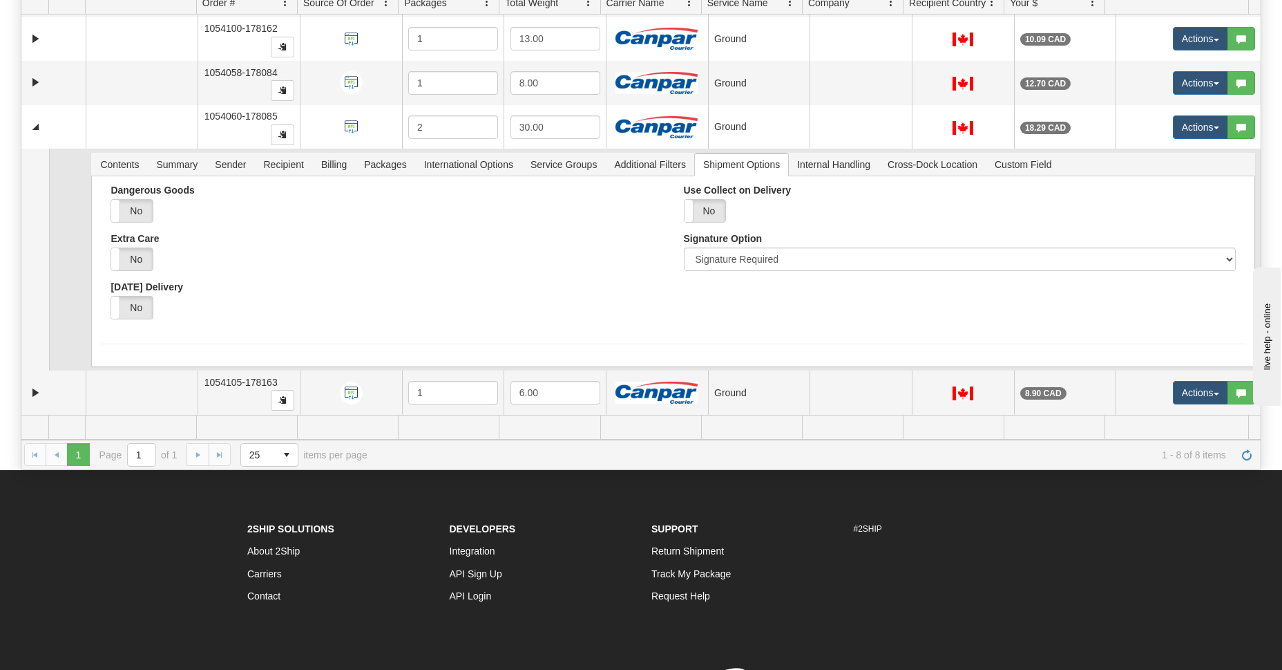
scroll to position [173, 0]
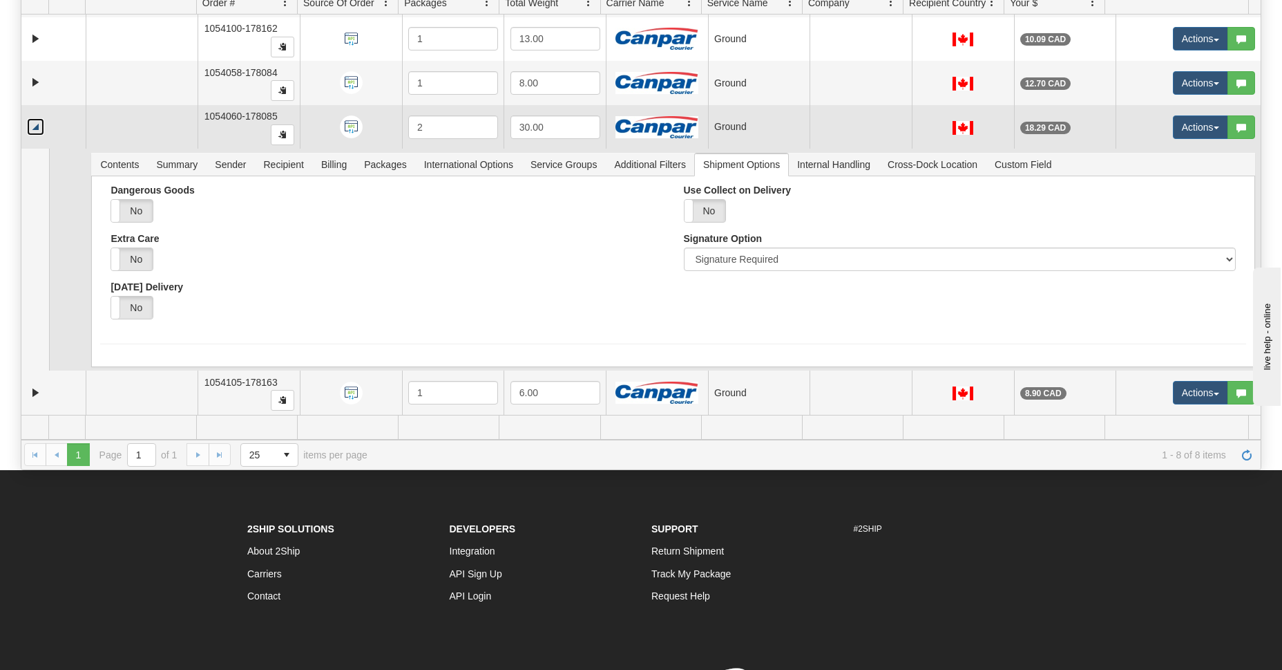
click at [37, 125] on link "Collapse" at bounding box center [35, 126] width 17 height 17
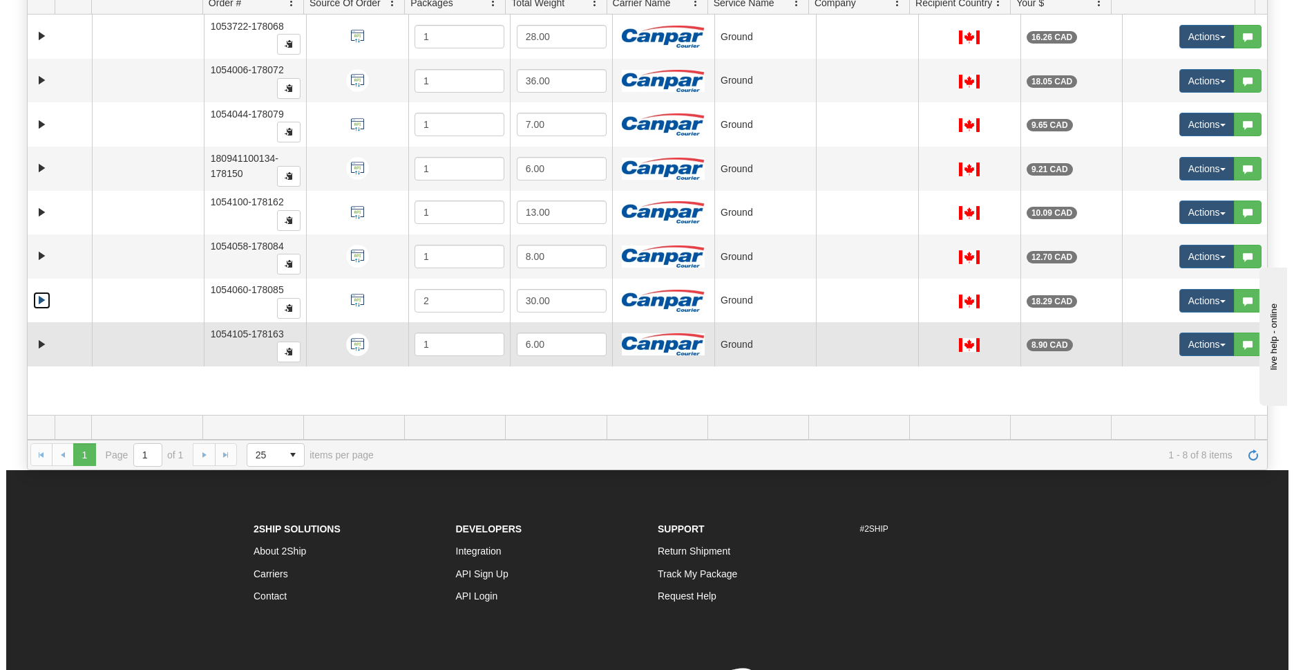
scroll to position [0, 0]
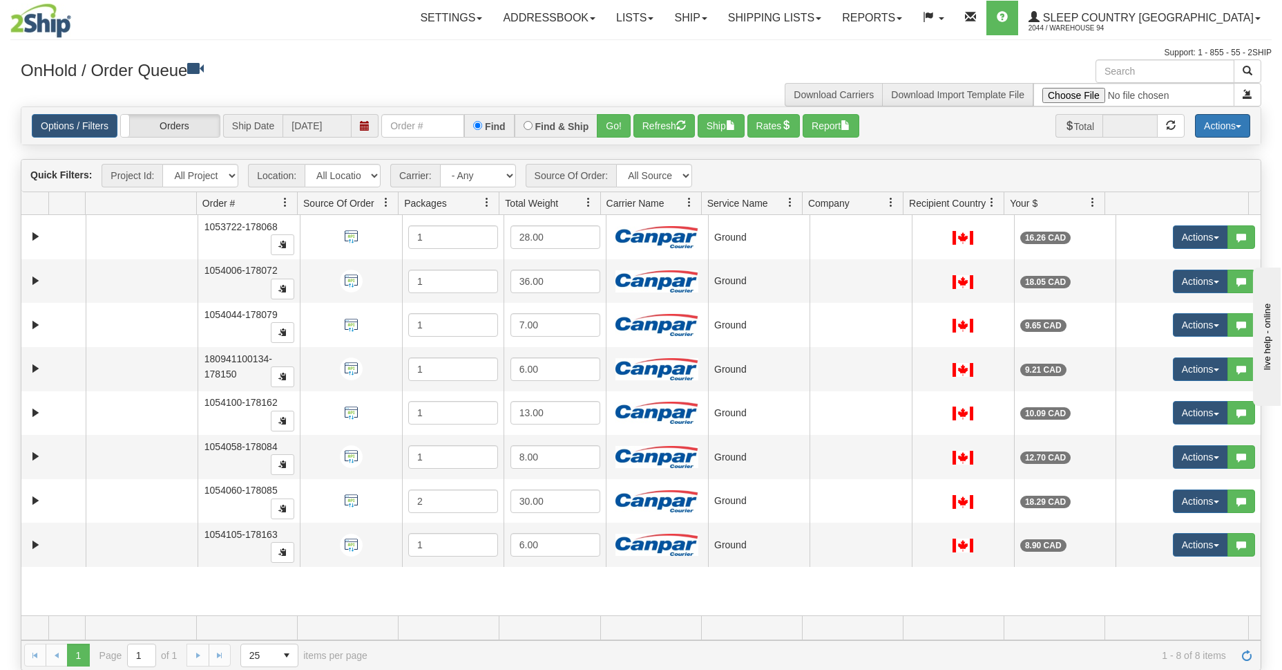
click at [1244, 122] on button "Actions" at bounding box center [1222, 125] width 55 height 23
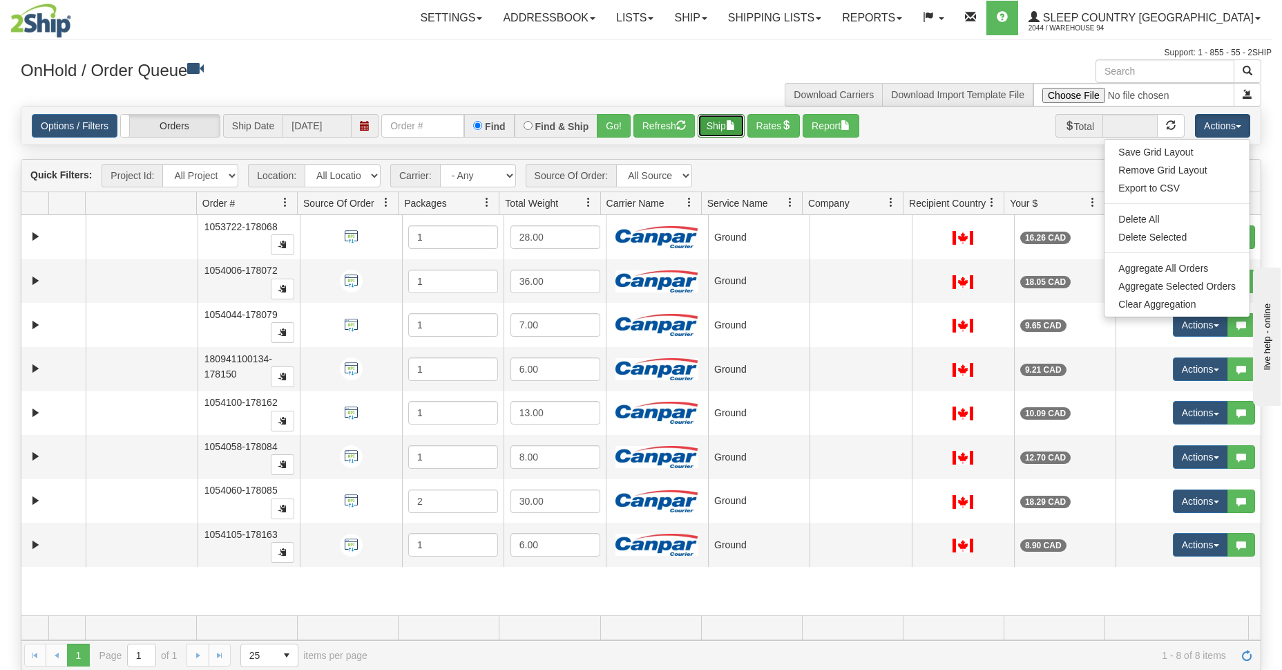
click at [736, 127] on span "button" at bounding box center [731, 125] width 10 height 10
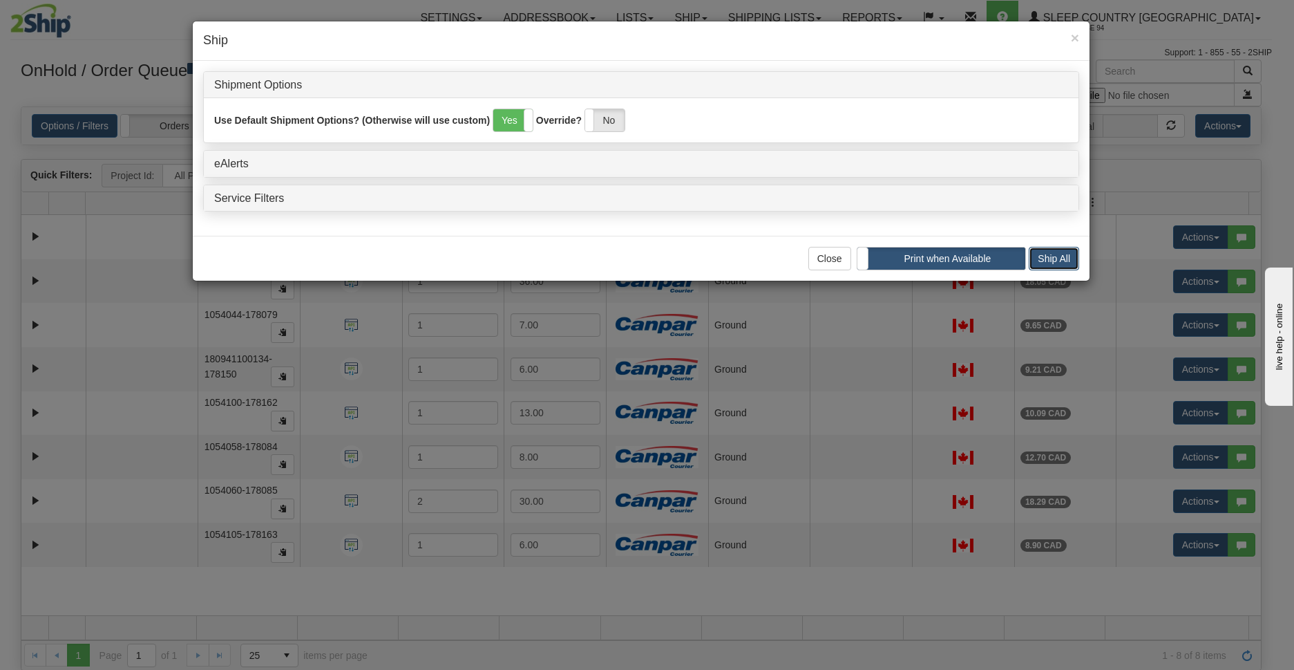
click at [1078, 249] on button "Ship All" at bounding box center [1054, 258] width 50 height 23
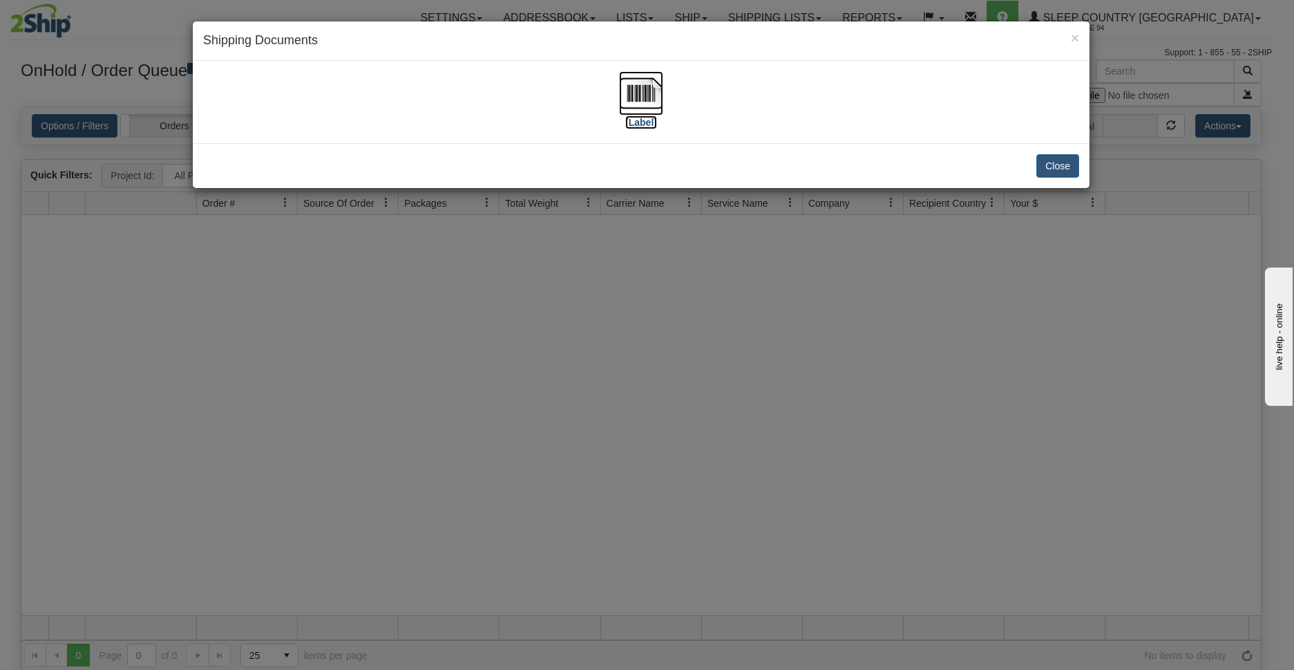
click at [631, 125] on label "[Label]" at bounding box center [641, 122] width 32 height 14
